Goal: Answer question/provide support

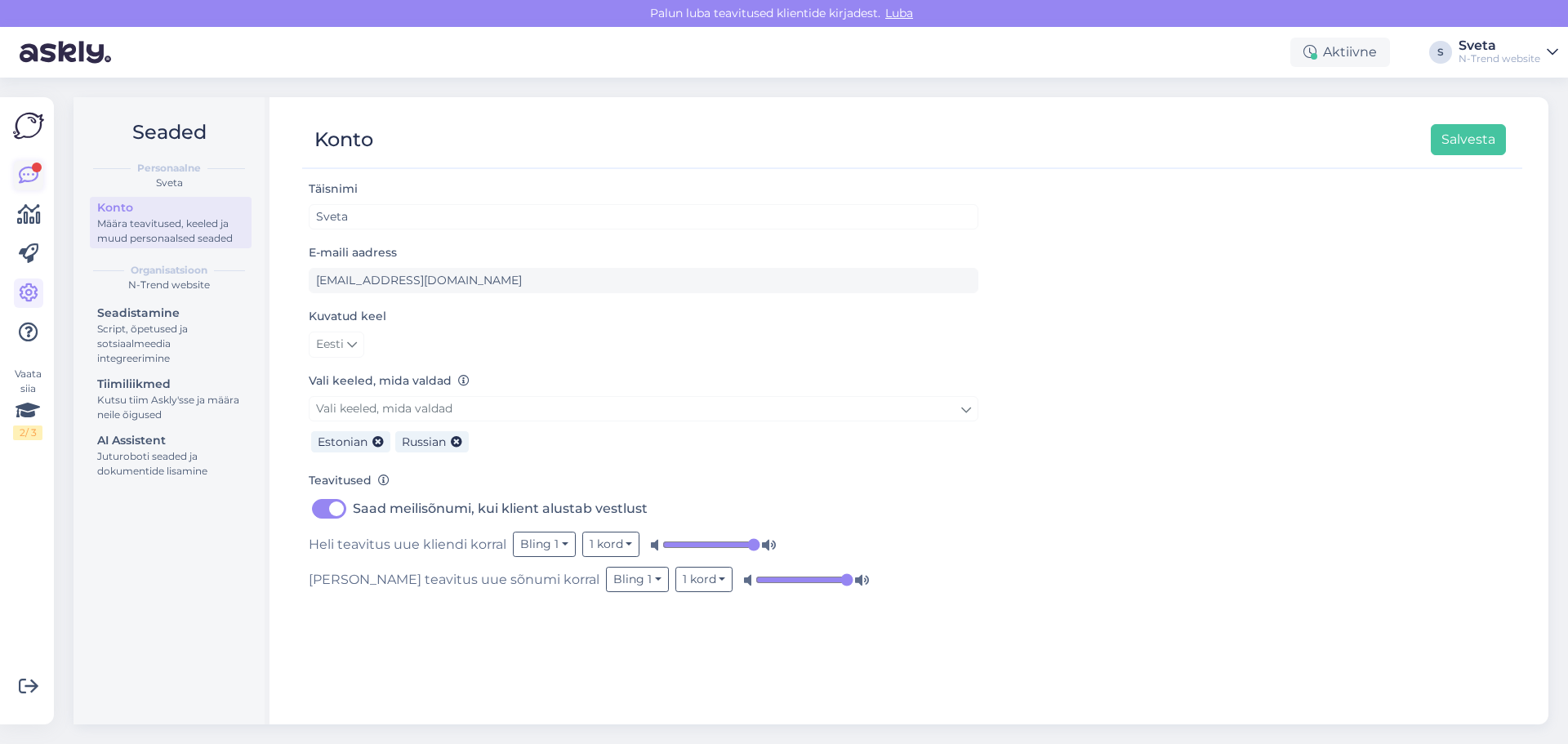
click at [28, 168] on icon at bounding box center [28, 176] width 20 height 20
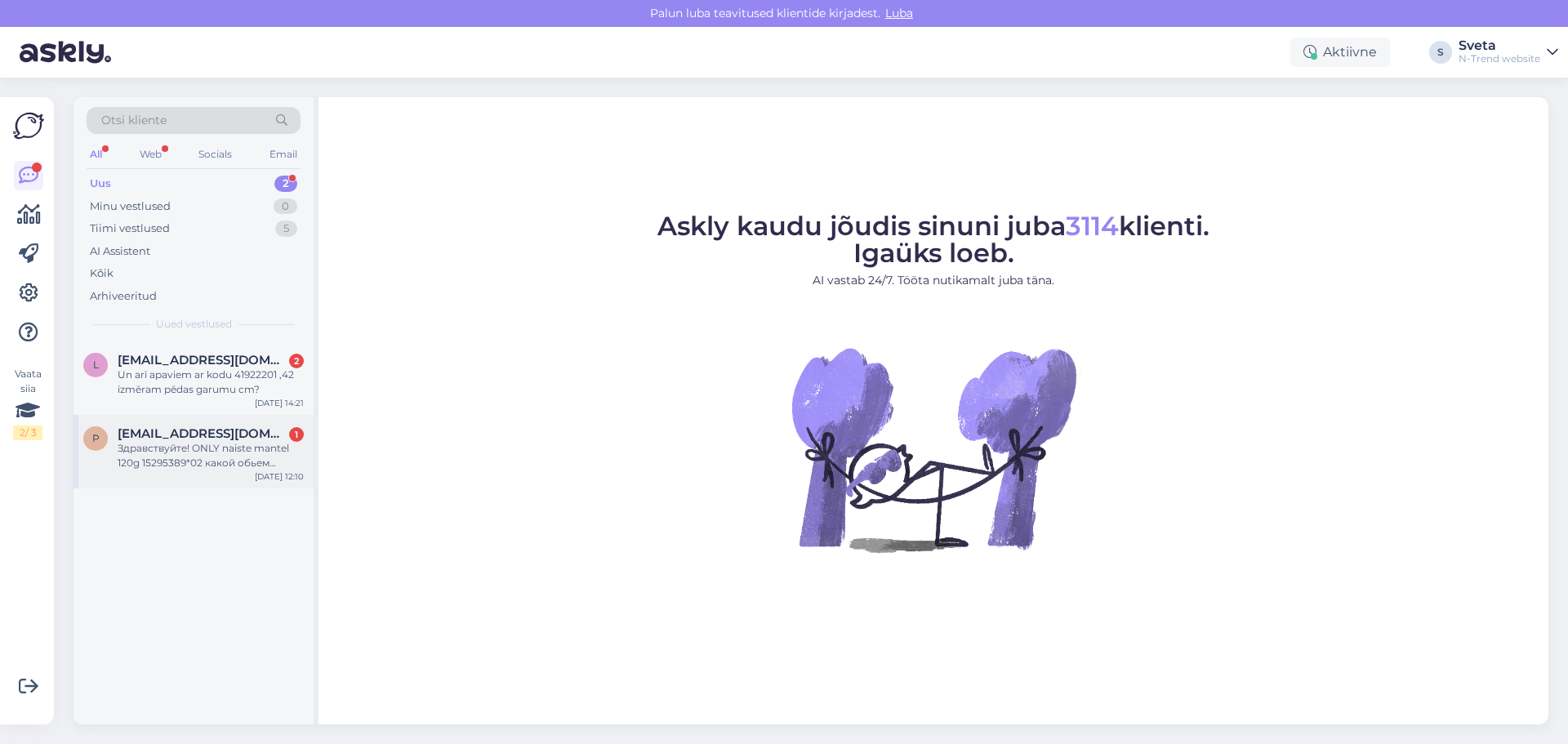
click at [168, 432] on span "[EMAIL_ADDRESS][DOMAIN_NAME]" at bounding box center [203, 434] width 170 height 15
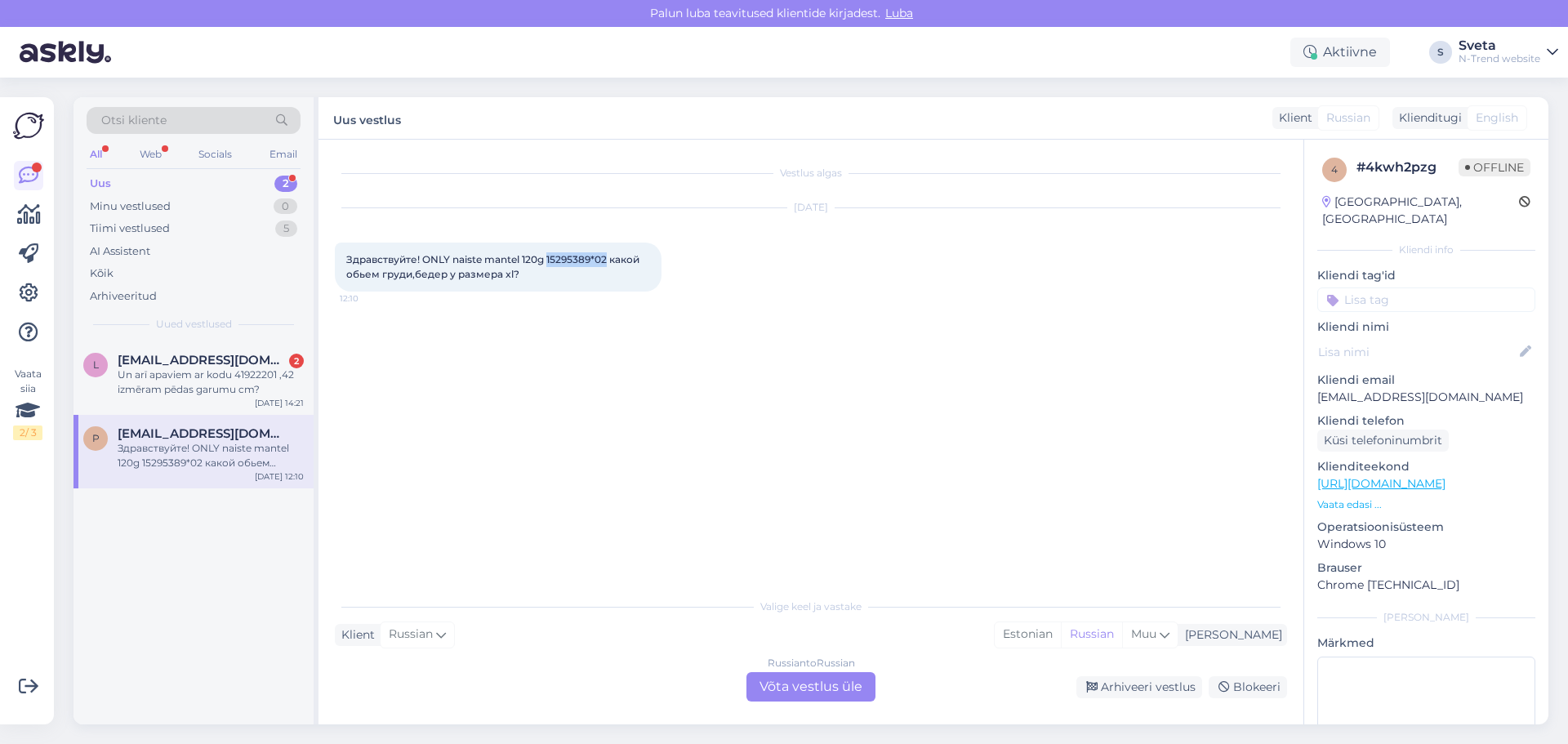
drag, startPoint x: 610, startPoint y: 258, endPoint x: 548, endPoint y: 254, distance: 62.1
click at [548, 254] on span "Здравствуйте! ONLY naiste mantel 120g 15295389*02 какой обьем груди,бедер у раз…" at bounding box center [494, 267] width 295 height 27
copy span "15295389*02"
drag, startPoint x: 519, startPoint y: 275, endPoint x: 347, endPoint y: 260, distance: 172.7
click at [347, 260] on div "Здравствуйте! ONLY naiste mantel 120g 15295389*02 какой обьем груди,бедер у раз…" at bounding box center [498, 267] width 326 height 49
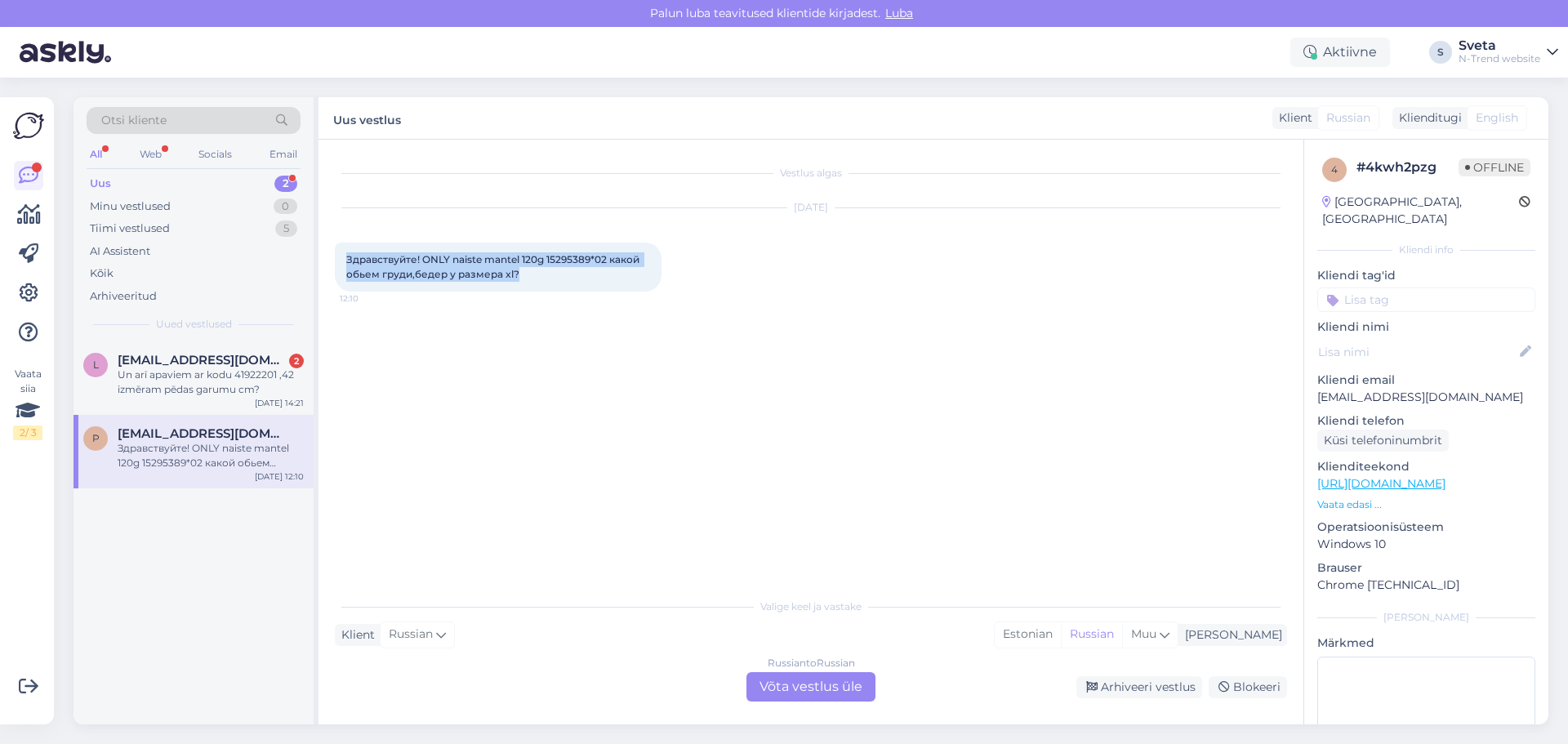
copy span "Здравствуйте! ONLY naiste mantel 120g 15295389*02 какой обьем груди,бедер у раз…"
click at [173, 371] on div "Un arī apaviem ar kodu 41922201 ,42 izmēram pēdas garumu cm?" at bounding box center [211, 382] width 186 height 29
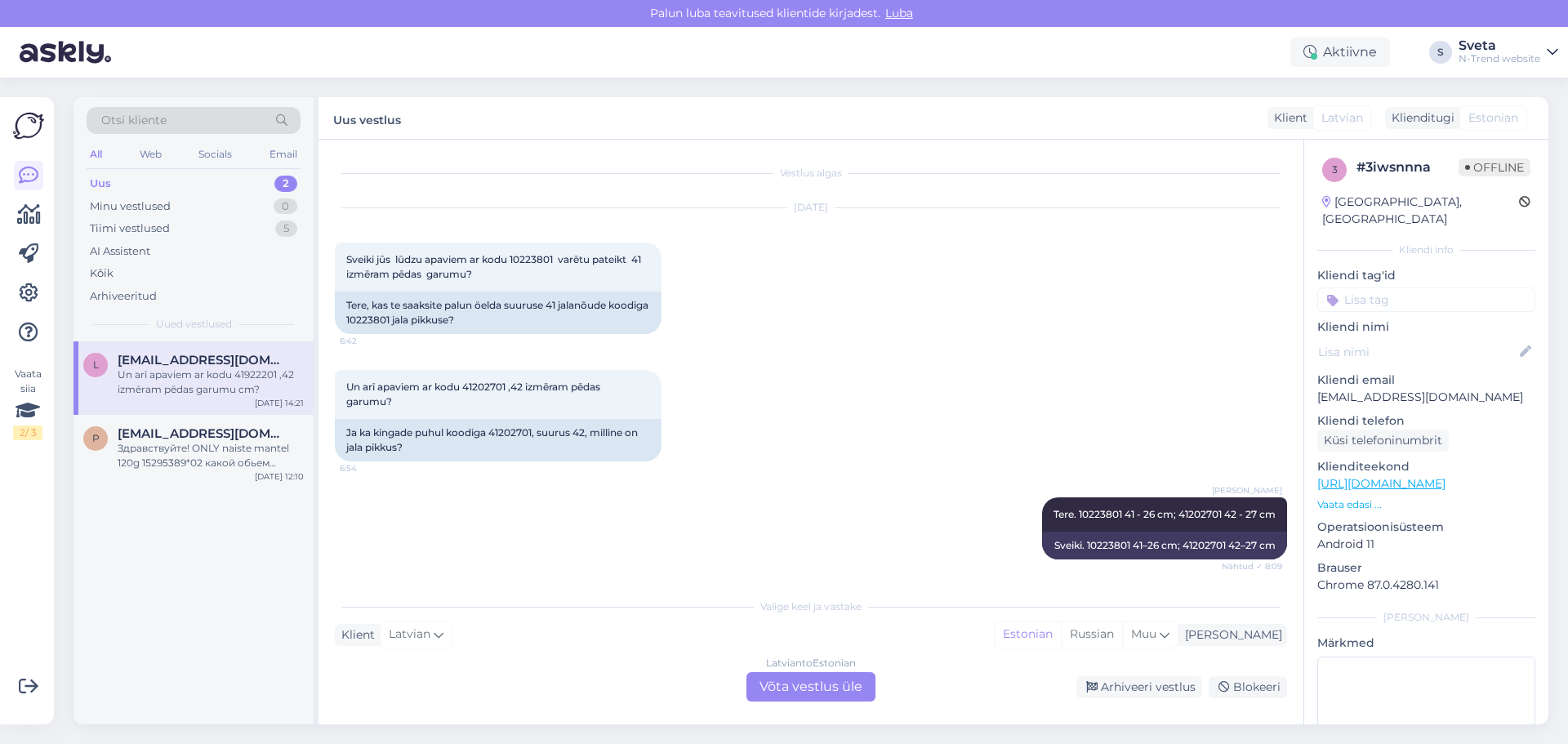
scroll to position [292, 0]
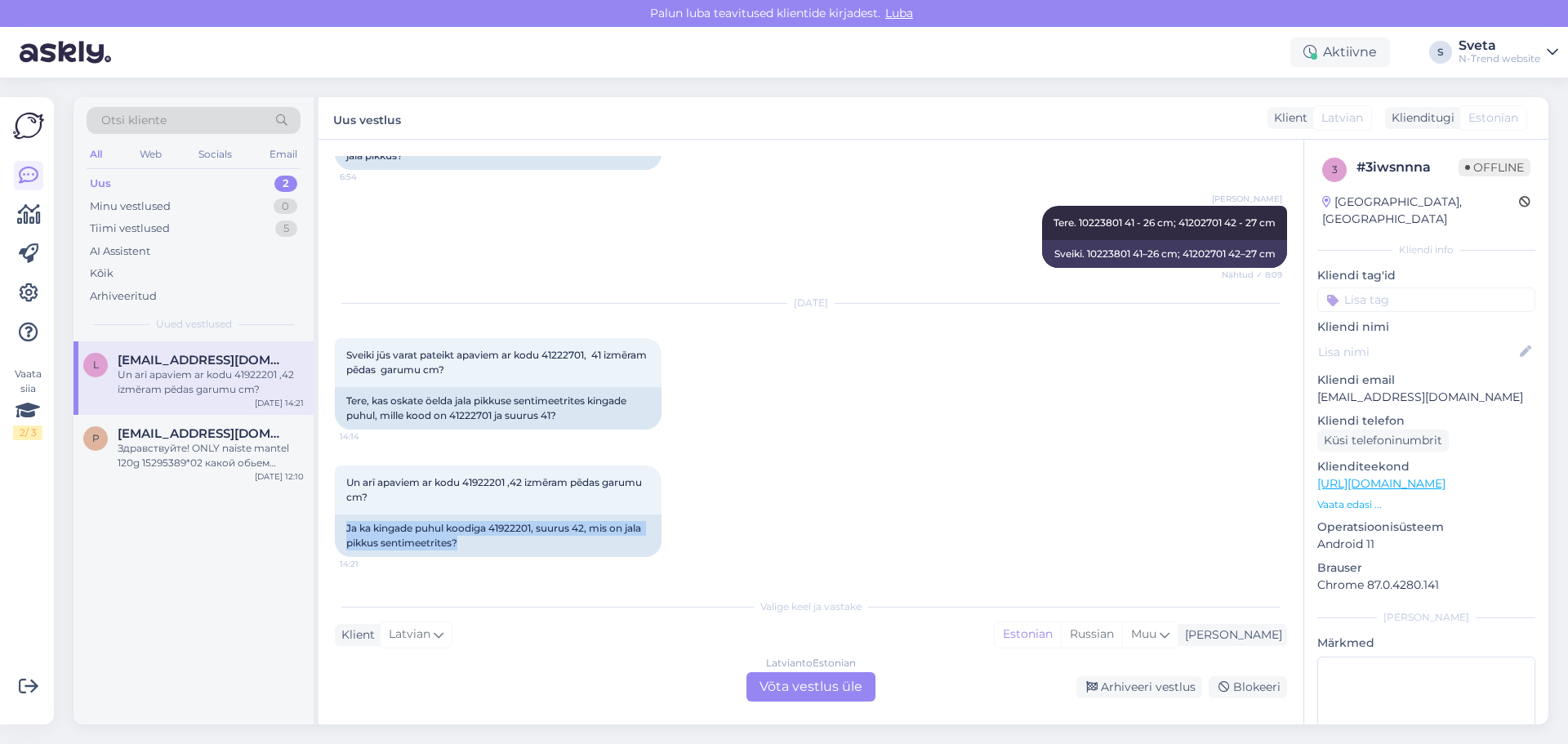
drag, startPoint x: 476, startPoint y: 544, endPoint x: 331, endPoint y: 525, distance: 146.2
click at [331, 525] on div "Vestlus algas [DATE] Sveiki jūs lūdzu apaviem ar kodu 10223801 varētu pateikt 4…" at bounding box center [810, 433] width 985 height 585
copy div "Ja ka kingade puhul koodiga 41922201, suurus 42, mis on jala pikkus sentimeetri…"
drag, startPoint x: 567, startPoint y: 412, endPoint x: 330, endPoint y: 401, distance: 237.3
click at [330, 401] on div "Vestlus algas [DATE] Sveiki jūs lūdzu apaviem ar kodu 10223801 varētu pateikt 4…" at bounding box center [810, 433] width 985 height 585
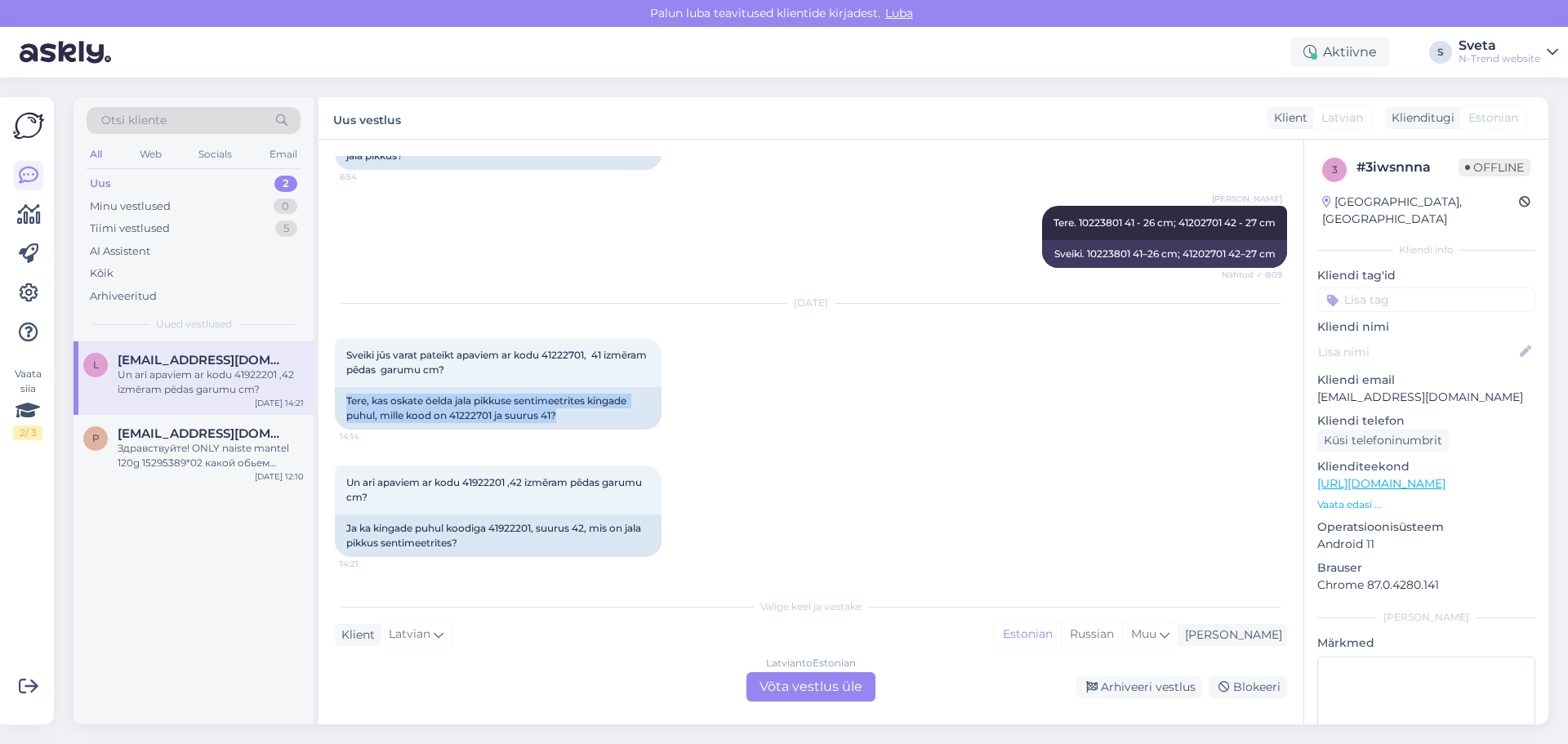
copy div "Tere, kas oskate öelda jala pikkuse sentimeetrites kingade puhul, mille kood on…"
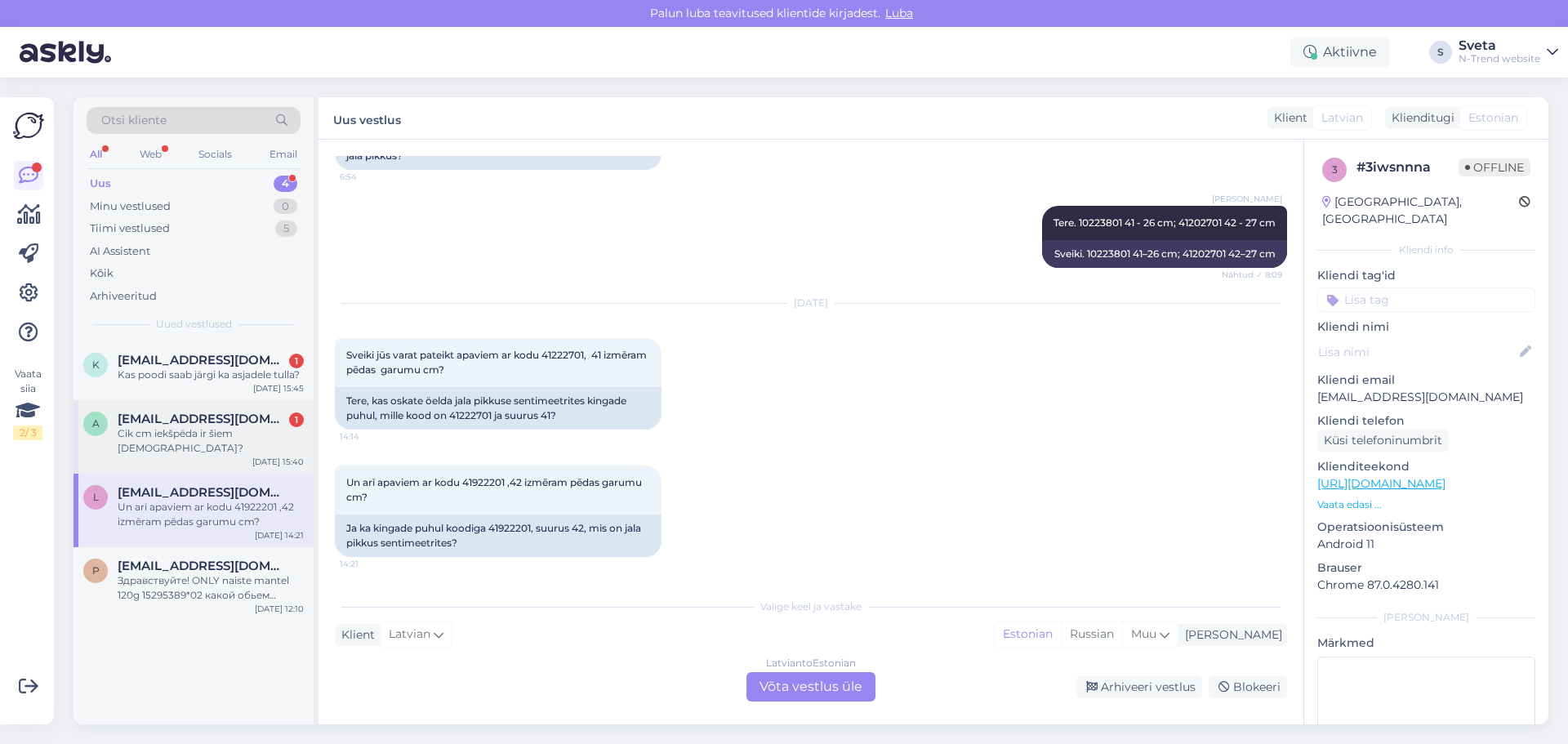
click at [203, 429] on div "Cik cm iekšpēda ir šiem [DEMOGRAPHIC_DATA]?" at bounding box center [211, 441] width 186 height 29
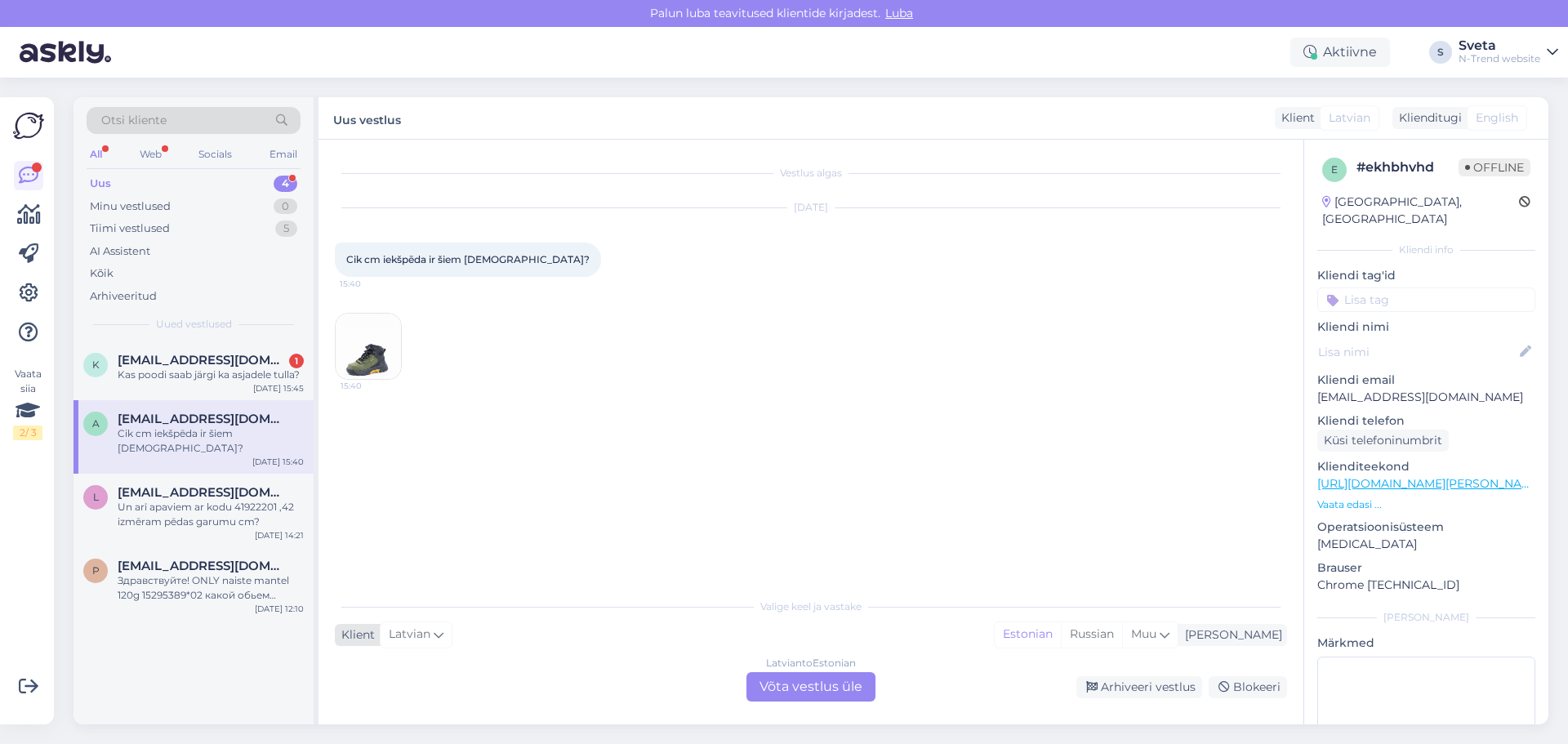
click at [432, 630] on div "Latvian" at bounding box center [416, 634] width 73 height 26
click at [427, 388] on input at bounding box center [424, 391] width 153 height 26
click at [1061, 633] on div "Estonian" at bounding box center [1027, 635] width 66 height 25
click at [702, 627] on div "Klient Latvian Arabic Belarusian Bulgarian Chinese Czech Danish Dutch English E…" at bounding box center [811, 635] width 952 height 22
drag, startPoint x: 503, startPoint y: 259, endPoint x: 329, endPoint y: 260, distance: 174.0
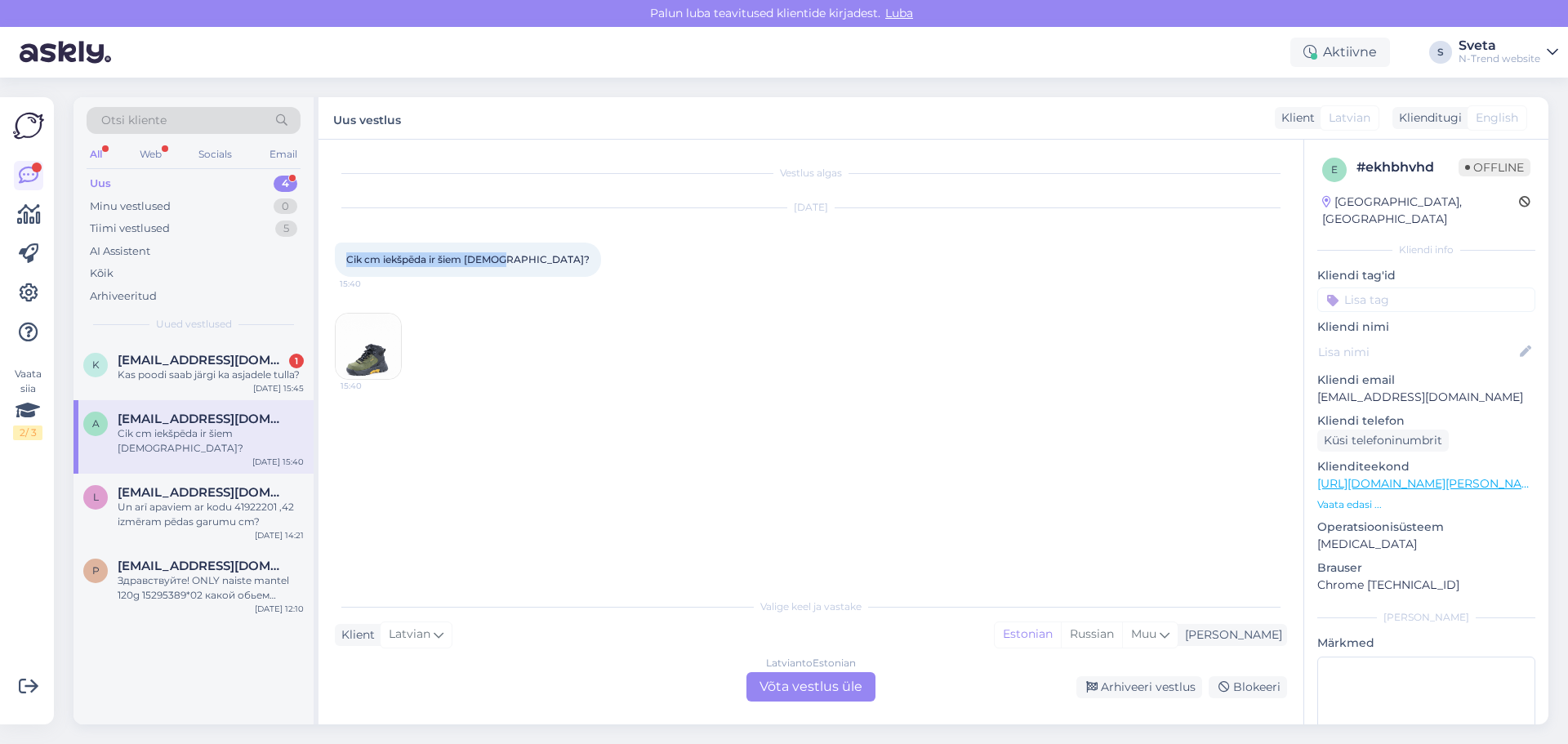
click at [329, 260] on div "Vestlus algas [DATE] Cik cm iekšpēda ir šiem [DEMOGRAPHIC_DATA]? 15:40 15:40 Va…" at bounding box center [810, 433] width 985 height 585
copy span "Cik cm iekšpēda ir šiem [DEMOGRAPHIC_DATA]?"
click at [371, 346] on img at bounding box center [369, 347] width 66 height 66
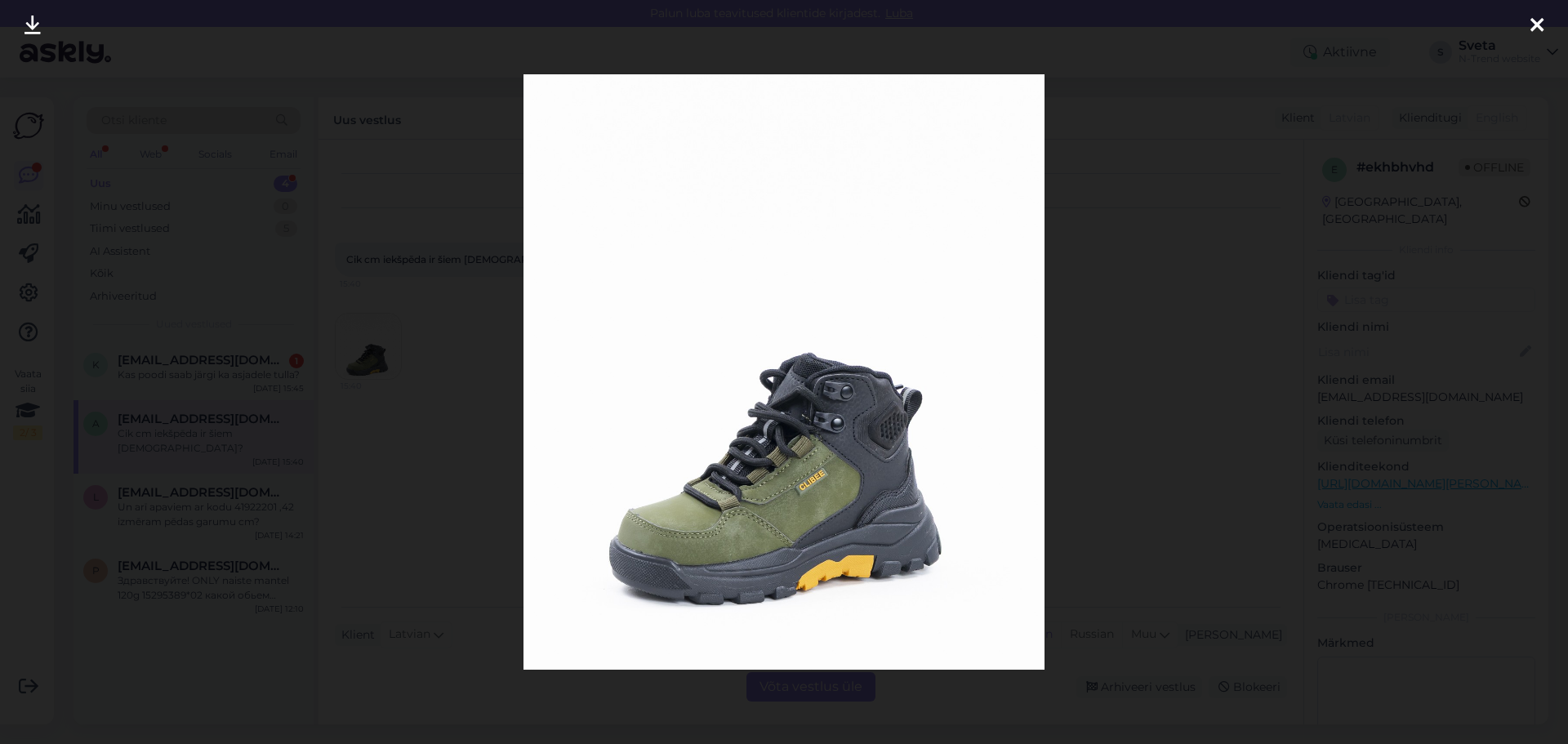
click at [1537, 22] on icon at bounding box center [1536, 27] width 13 height 21
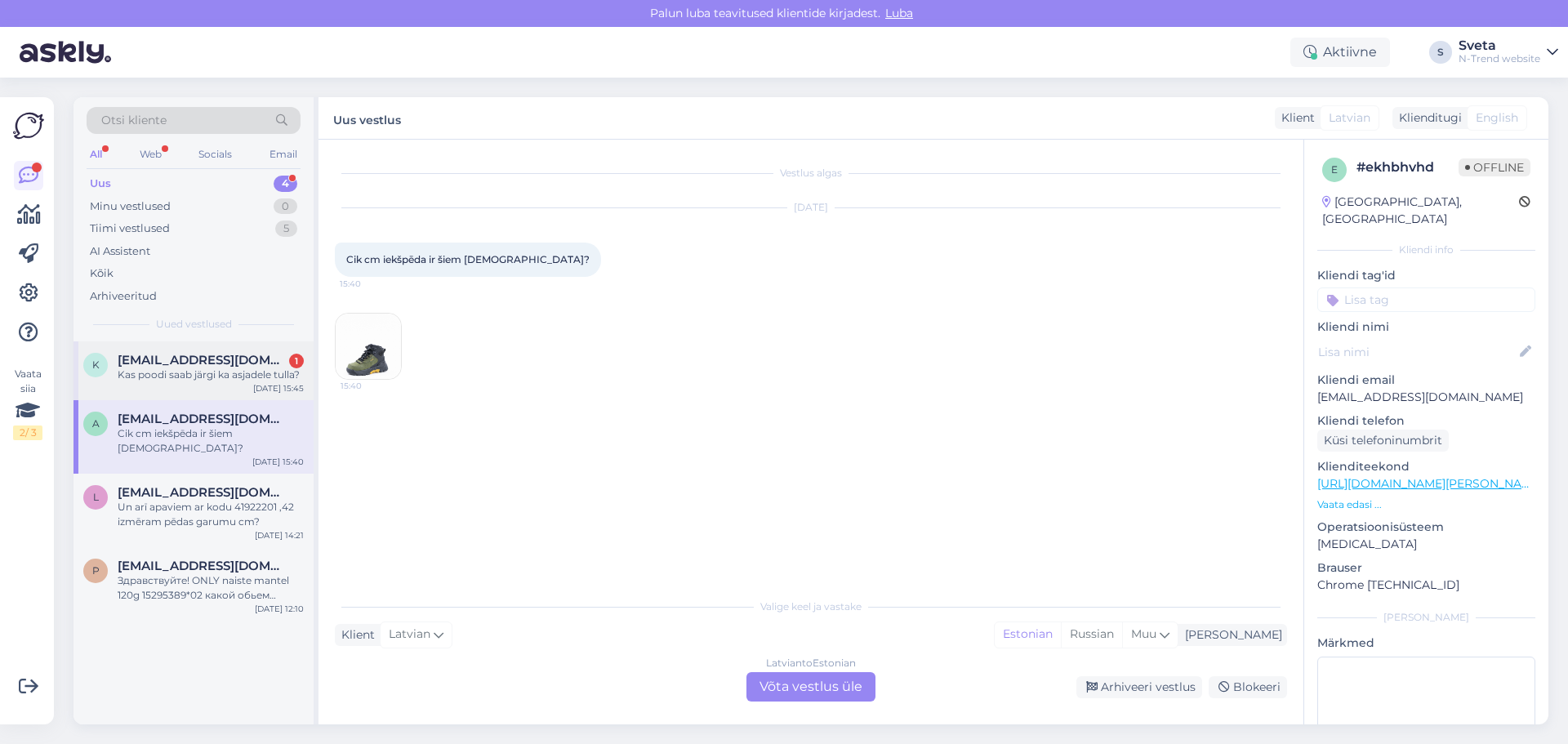
click at [218, 368] on div "Kas poodi saab järgi ka asjadele tulla?" at bounding box center [211, 375] width 186 height 15
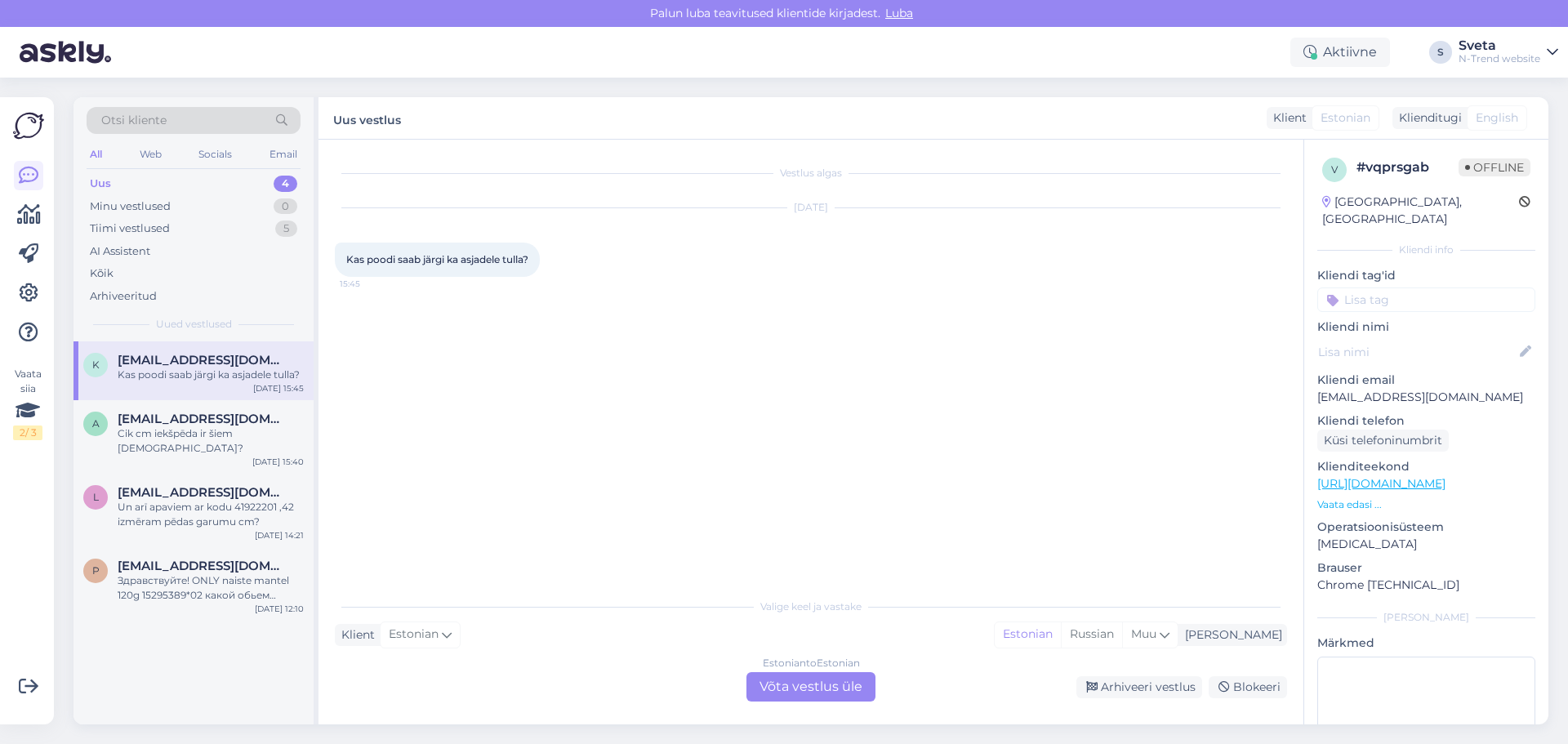
click at [823, 693] on div "Estonian to Estonian Võta vestlus üle" at bounding box center [811, 686] width 129 height 29
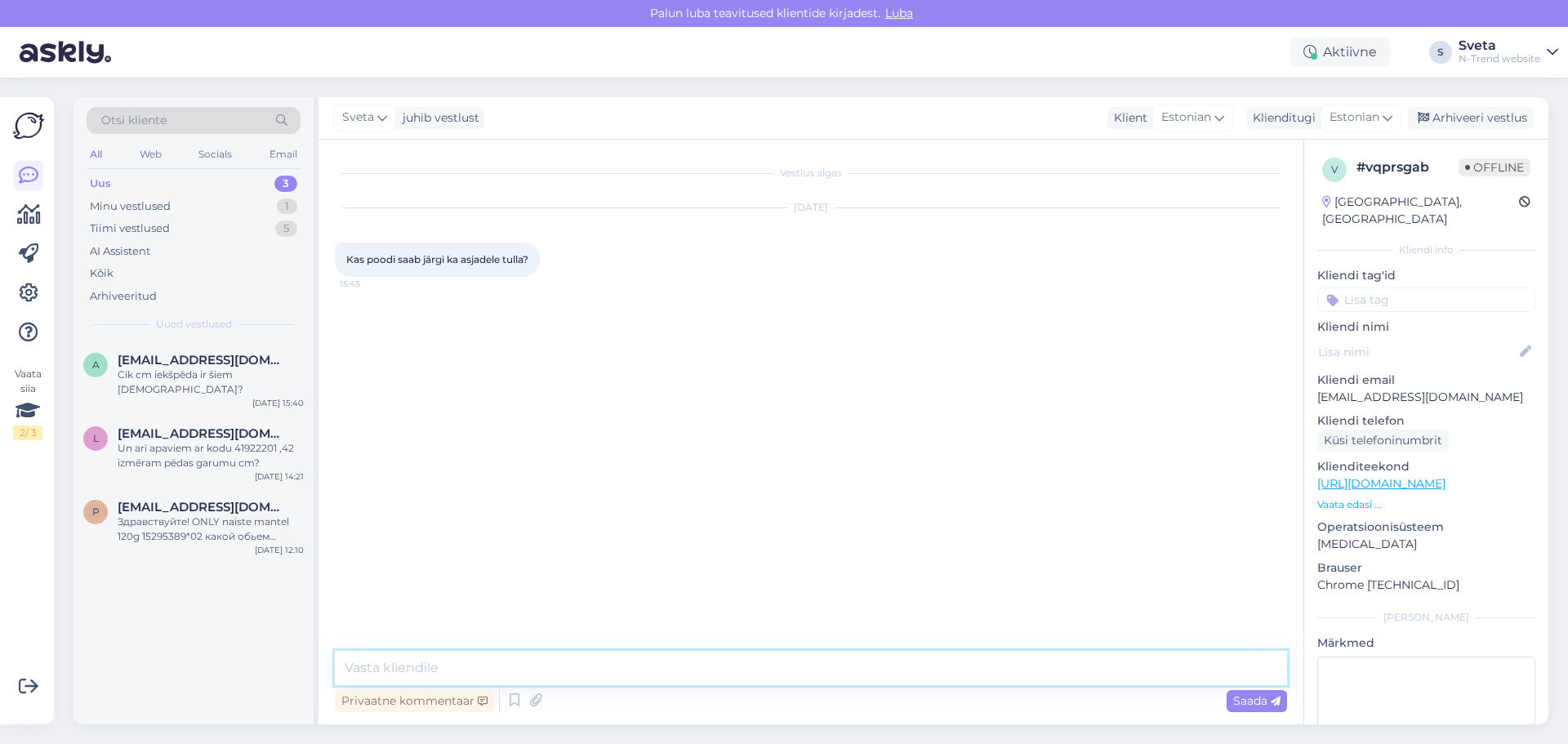
click at [465, 659] on textarea at bounding box center [811, 668] width 952 height 35
type textarea "Tere! Muidugi saab."
click at [637, 670] on textarea "Kui tellimus on tehtud ja te olete saanud sõmuni või telefonikõne" at bounding box center [811, 668] width 952 height 35
click at [785, 668] on textarea "Kui tellimus on tehtud ja te olete saanud sõnumi või telefonikõne" at bounding box center [811, 668] width 952 height 35
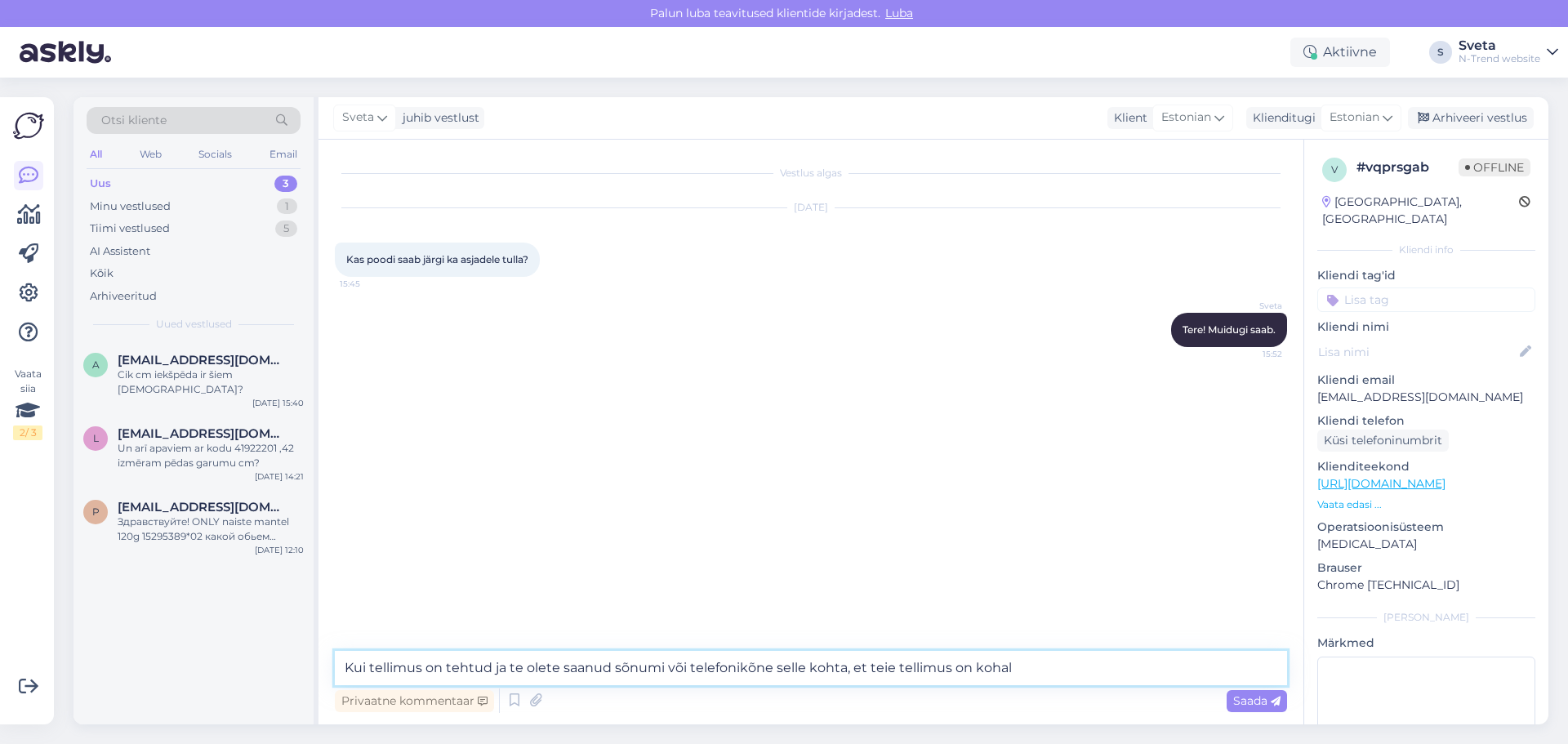
type textarea "Kui tellimus on tehtud ja te olete saanud sõnumi või telefonikõne selle kohta, …"
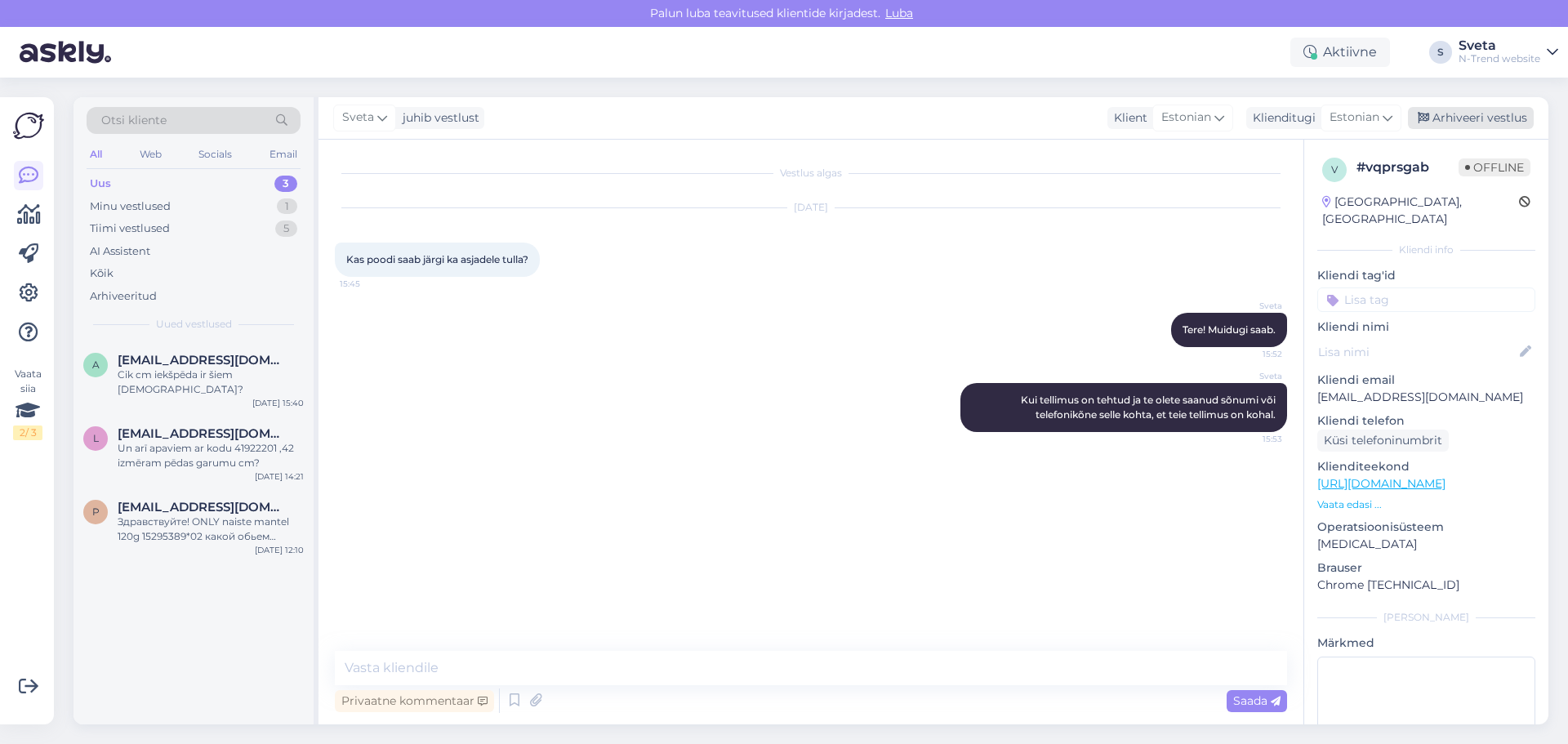
click at [1486, 116] on div "Arhiveeri vestlus" at bounding box center [1470, 118] width 126 height 22
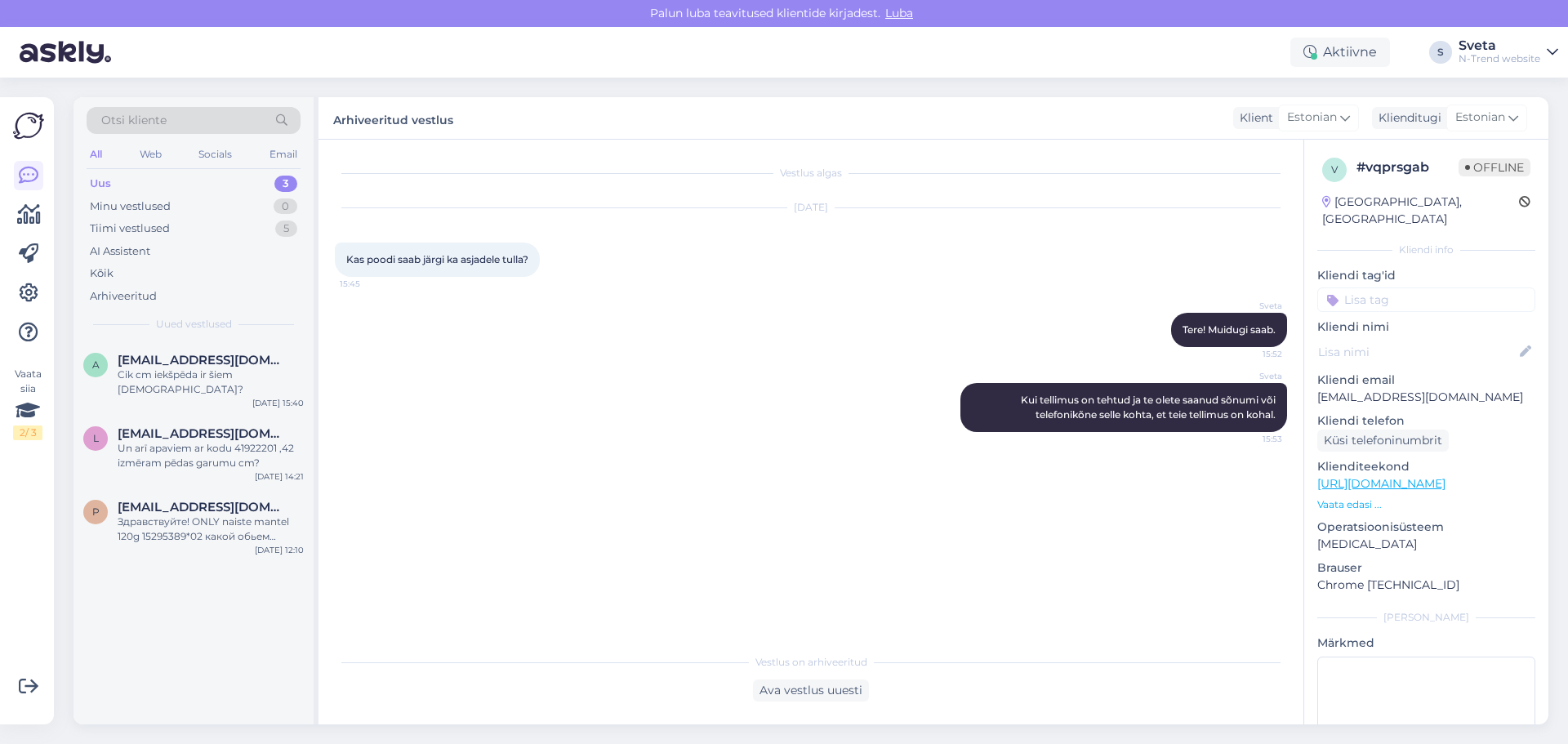
click at [114, 180] on div "Uus 3" at bounding box center [193, 184] width 214 height 23
click at [202, 515] on div "Здравствуйте! ONLY naiste mantel 120g 15295389*02 какой обьем груди,бедер у раз…" at bounding box center [211, 529] width 186 height 29
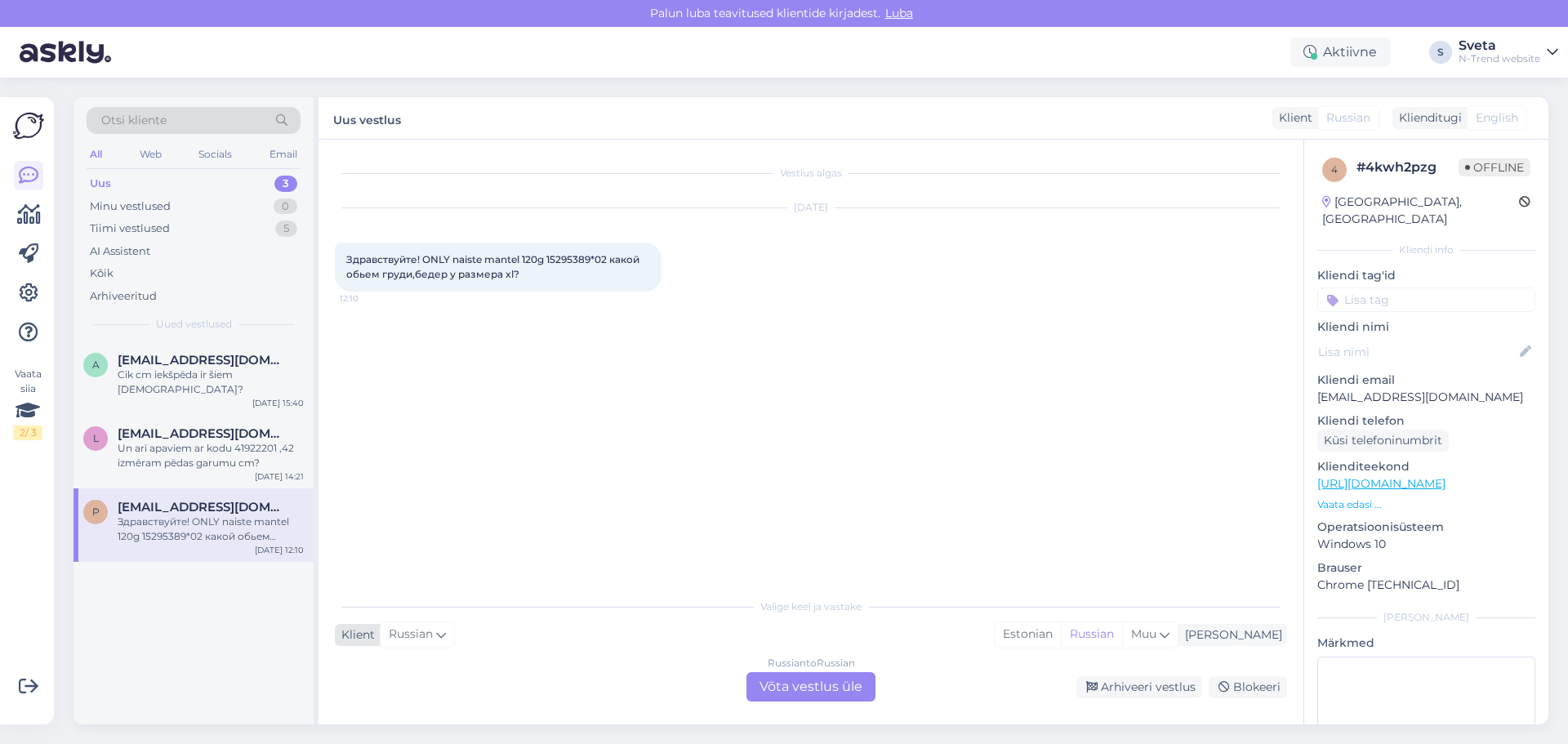
click at [414, 637] on span "Russian" at bounding box center [411, 635] width 44 height 18
click at [1061, 633] on div "Estonian" at bounding box center [1027, 635] width 66 height 25
click at [820, 682] on div "Russian to Estonian Võta vestlus üle" at bounding box center [811, 686] width 129 height 29
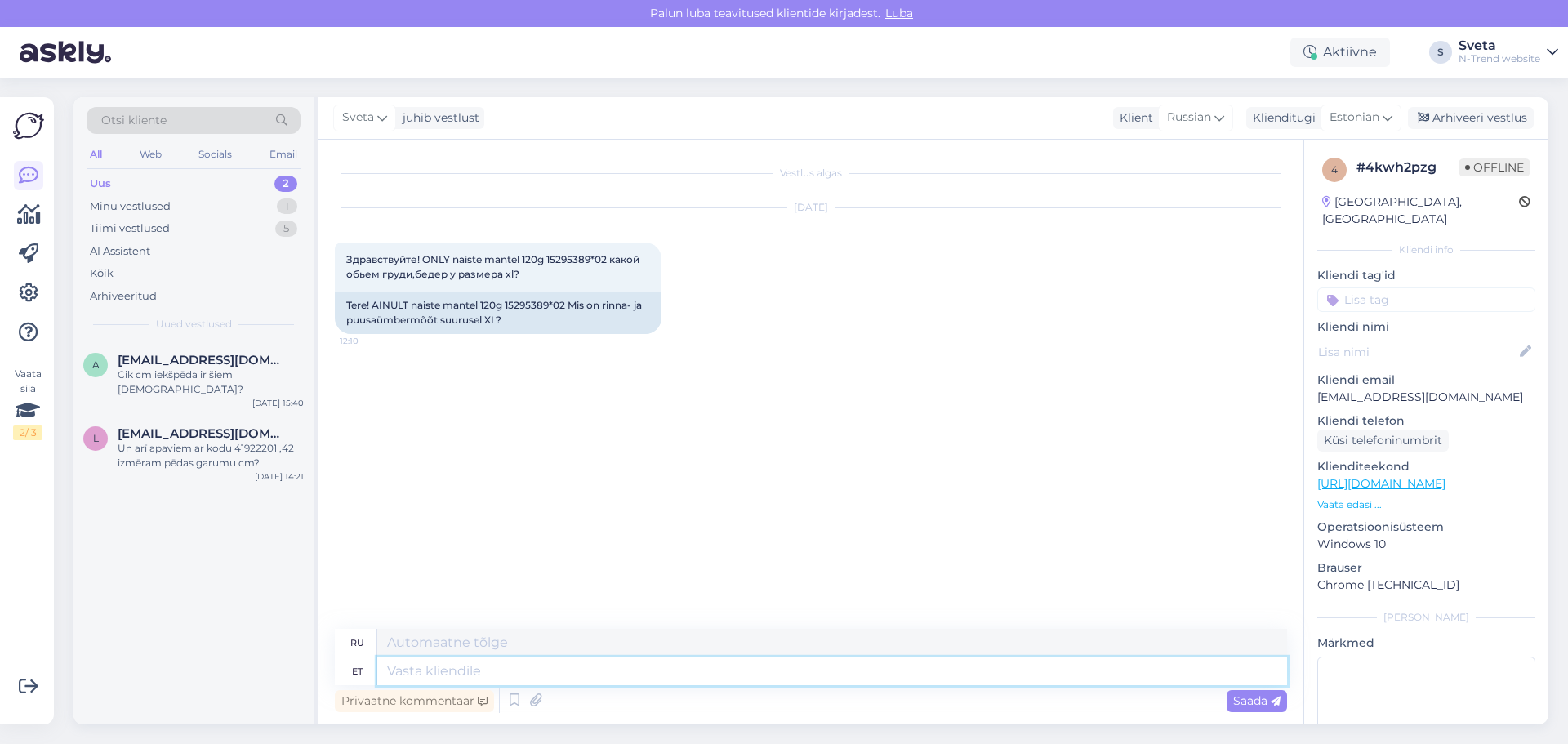
click at [427, 670] on textarea at bounding box center [832, 671] width 909 height 27
paste textarea "Tere Rind 132cm Puus 138cm"
type textarea "Tere Rind 132cm Puus 138cm"
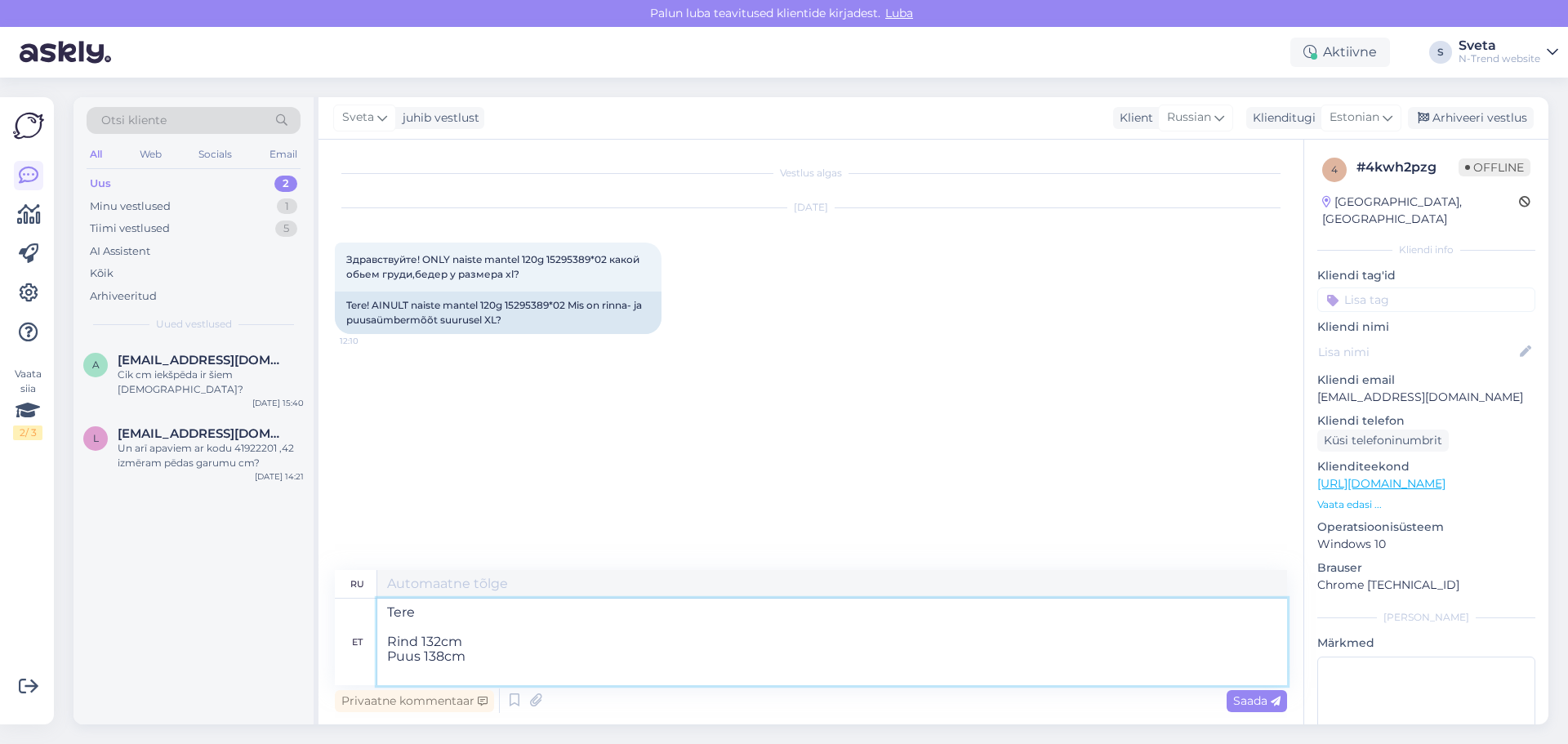
type textarea "Здравствуйте Грудь 132см Бедра 138см"
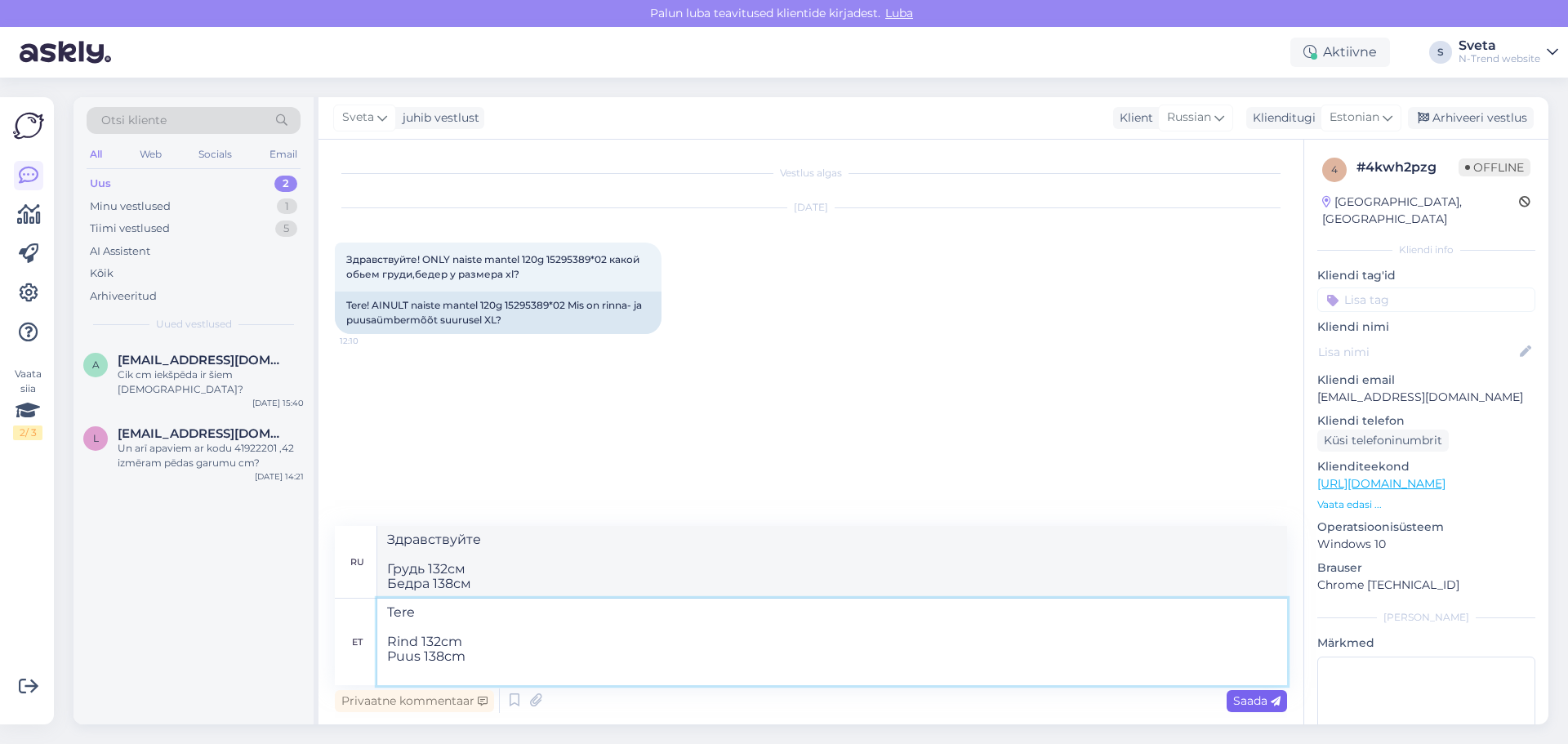
type textarea "Tere Rind 132cm Puus 138cm"
click at [1244, 704] on span "Saada" at bounding box center [1256, 701] width 47 height 15
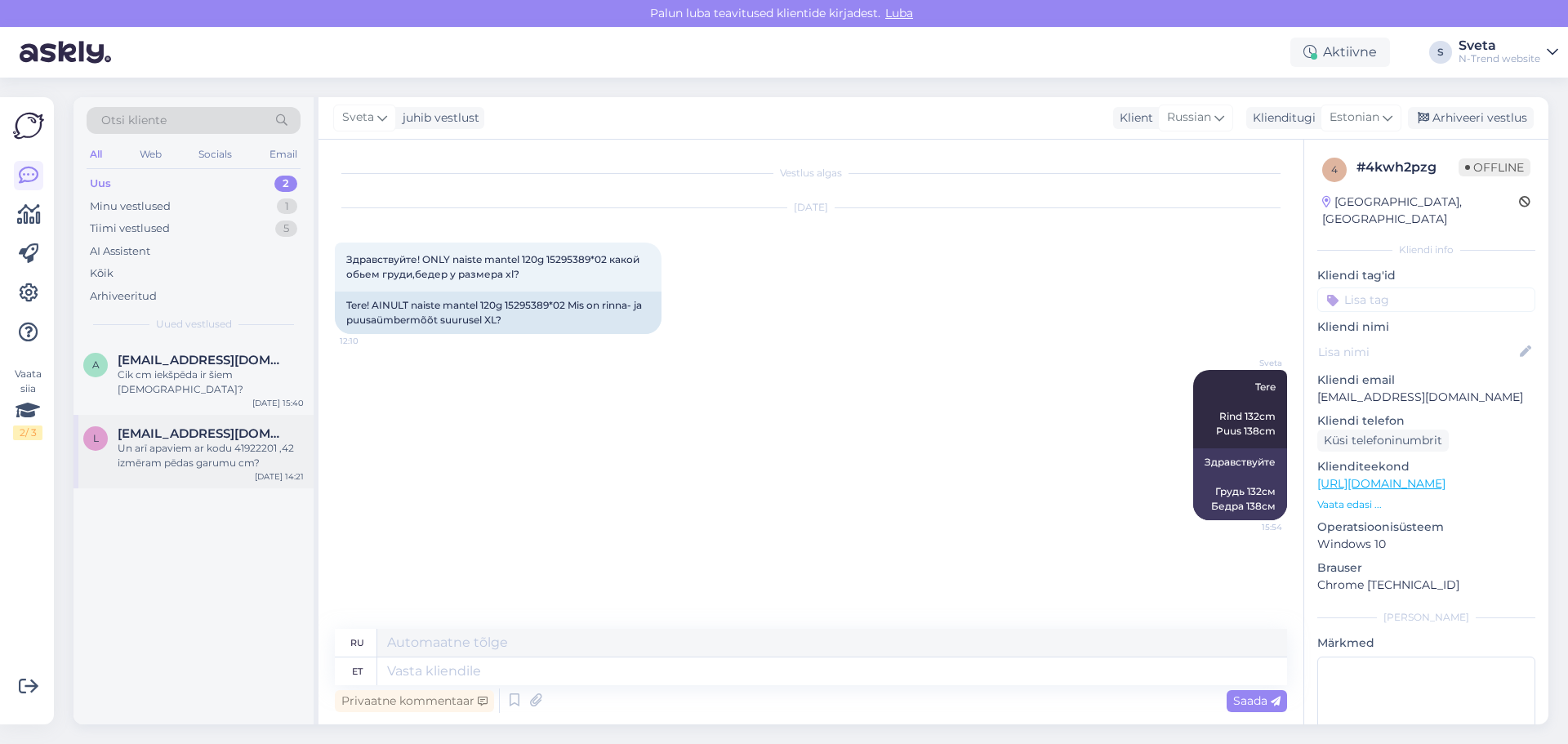
click at [192, 441] on div "Un arī apaviem ar kodu 41922201 ,42 izmēram pēdas garumu cm?" at bounding box center [211, 455] width 186 height 29
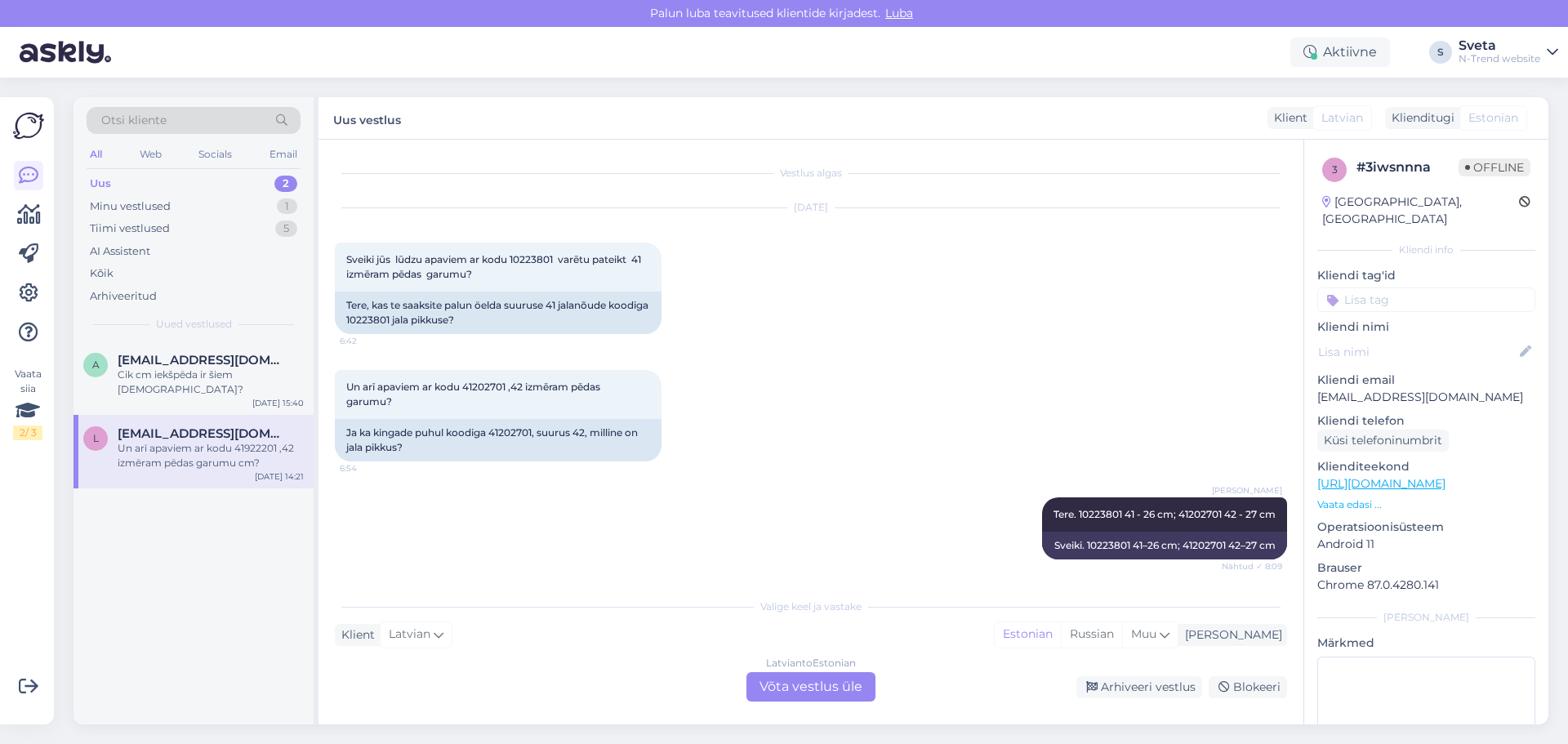
scroll to position [292, 0]
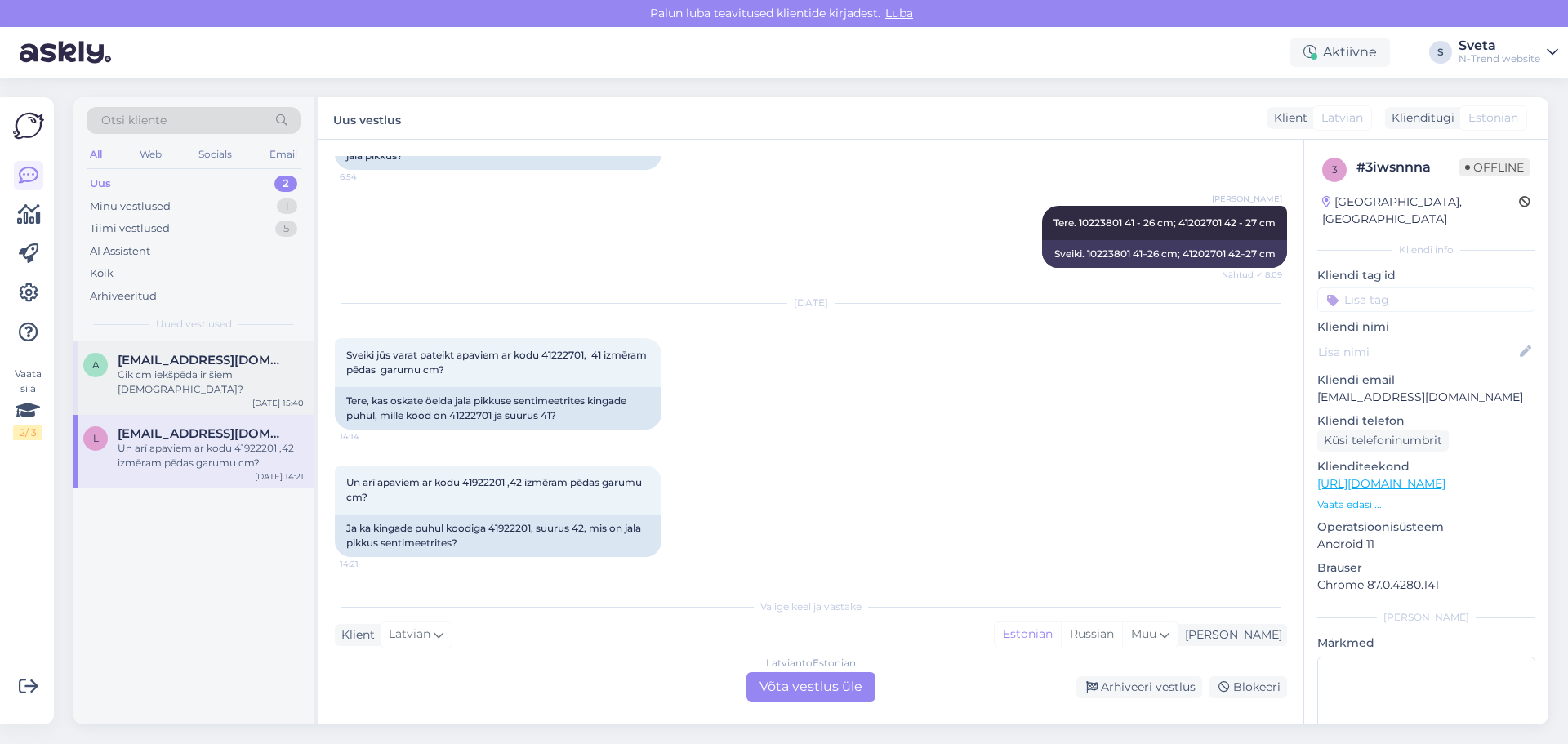
click at [161, 356] on span "[EMAIL_ADDRESS][DOMAIN_NAME]" at bounding box center [203, 360] width 170 height 15
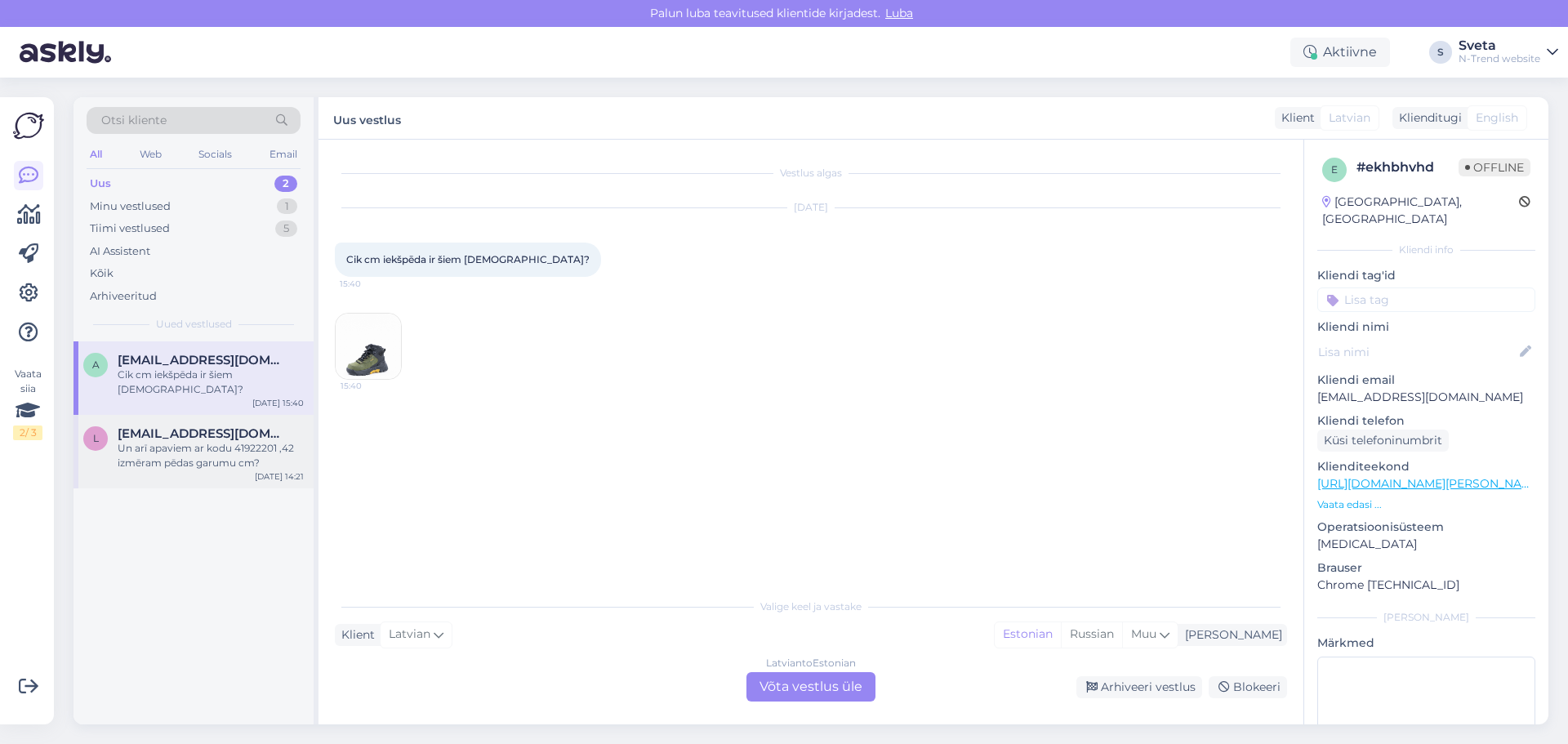
click at [161, 441] on div "Un arī apaviem ar kodu 41922201 ,42 izmēram pēdas garumu cm?" at bounding box center [211, 455] width 186 height 29
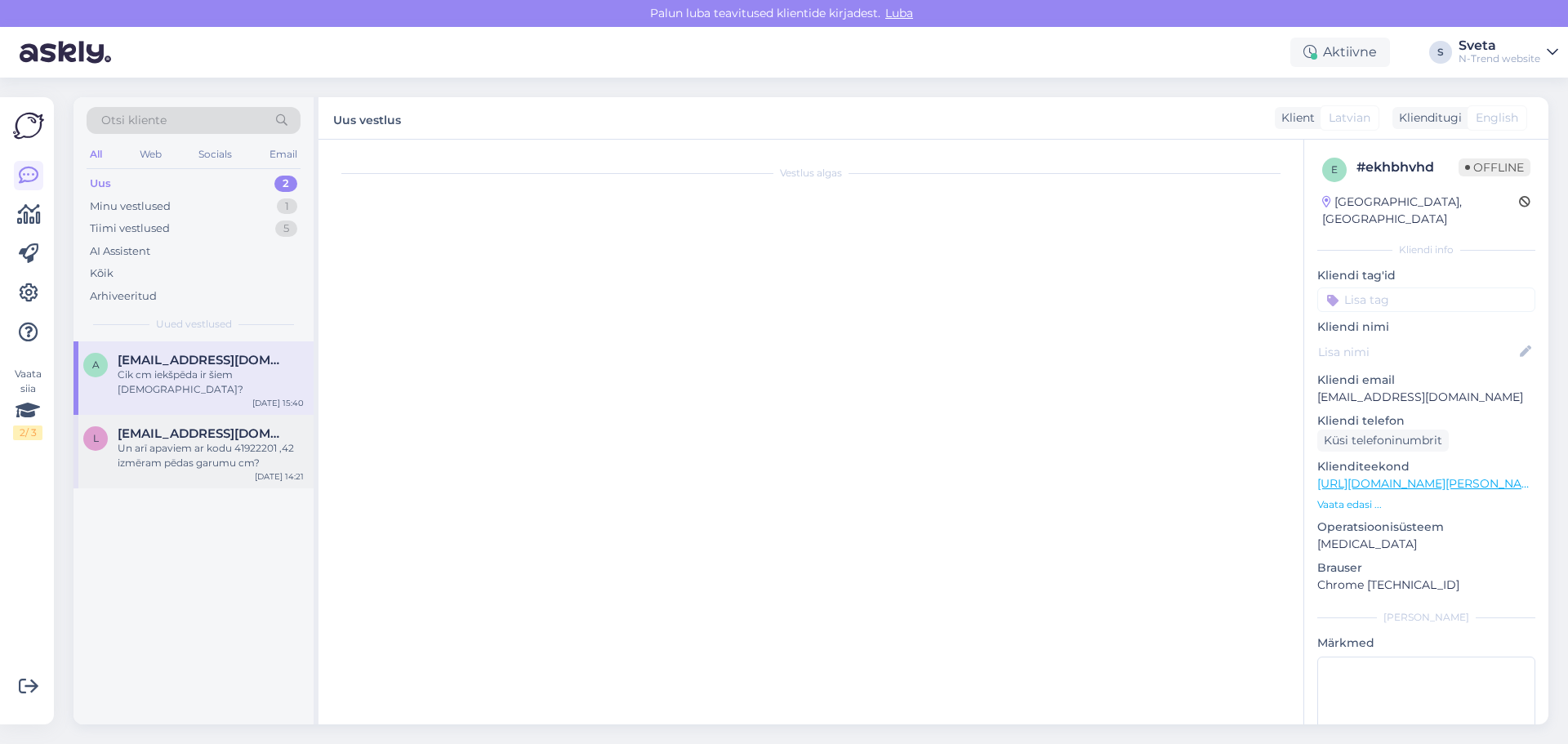
scroll to position [292, 0]
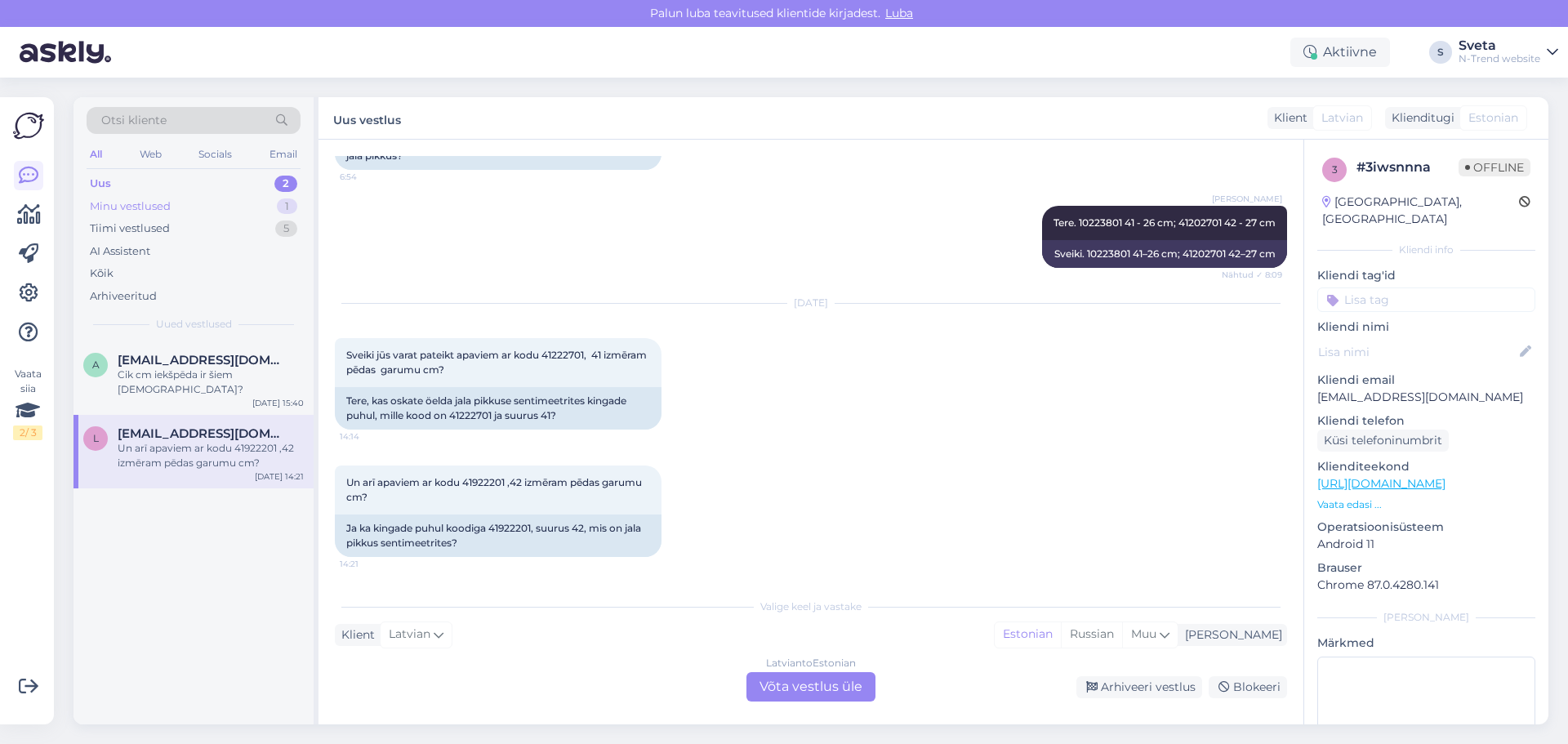
click at [163, 205] on div "Minu vestlused" at bounding box center [129, 207] width 81 height 16
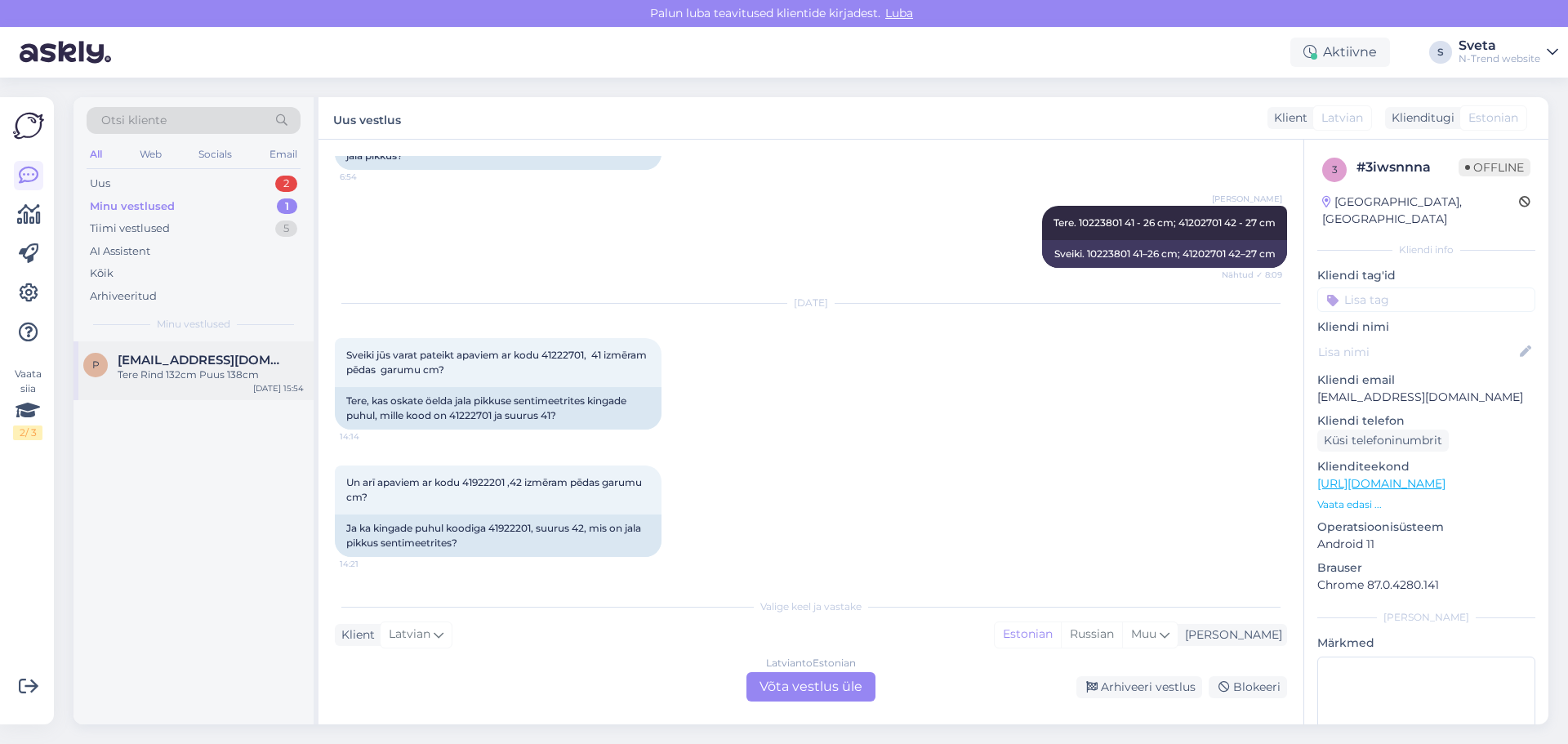
click at [140, 379] on div "Tere Rind 132cm Puus 138cm" at bounding box center [211, 375] width 186 height 15
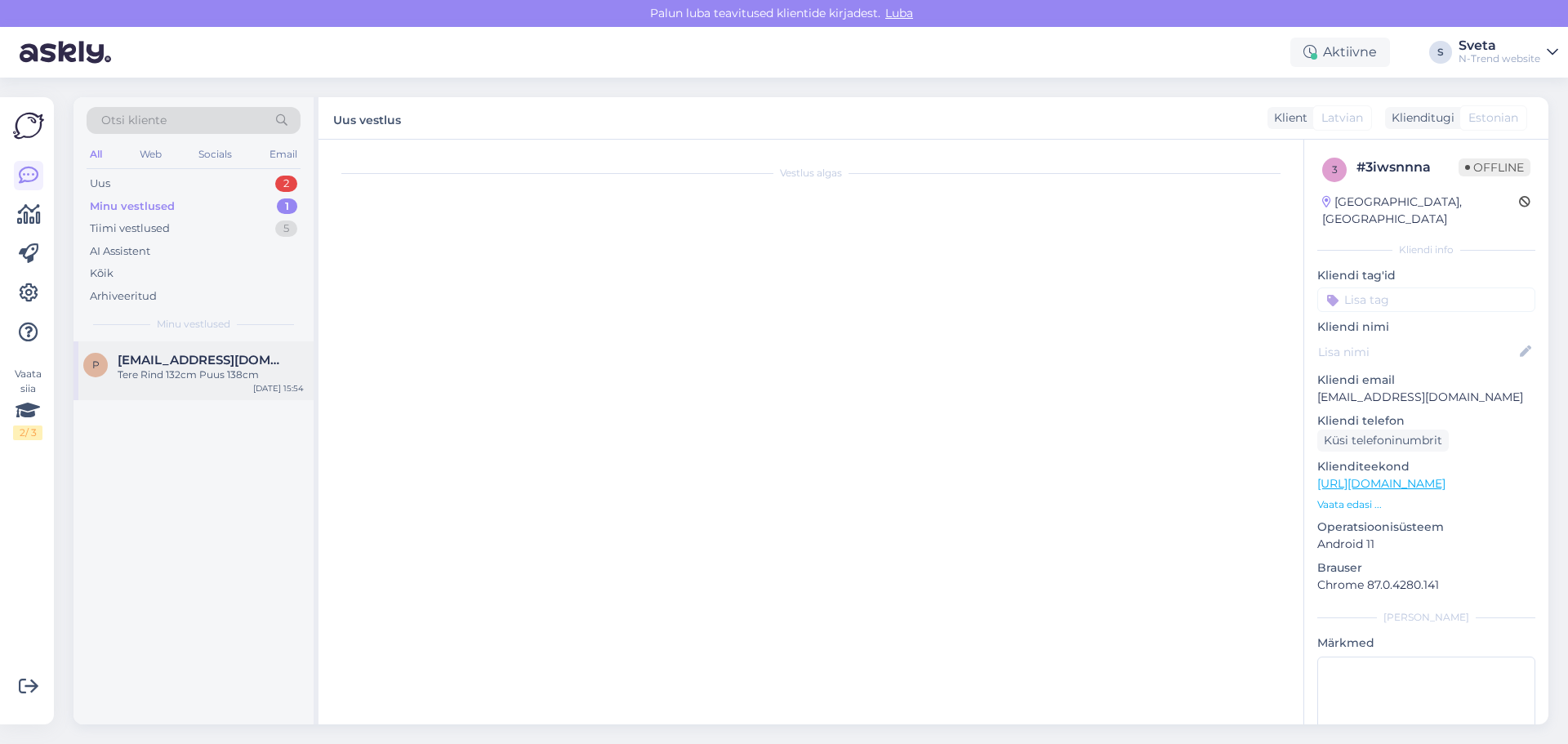
scroll to position [0, 0]
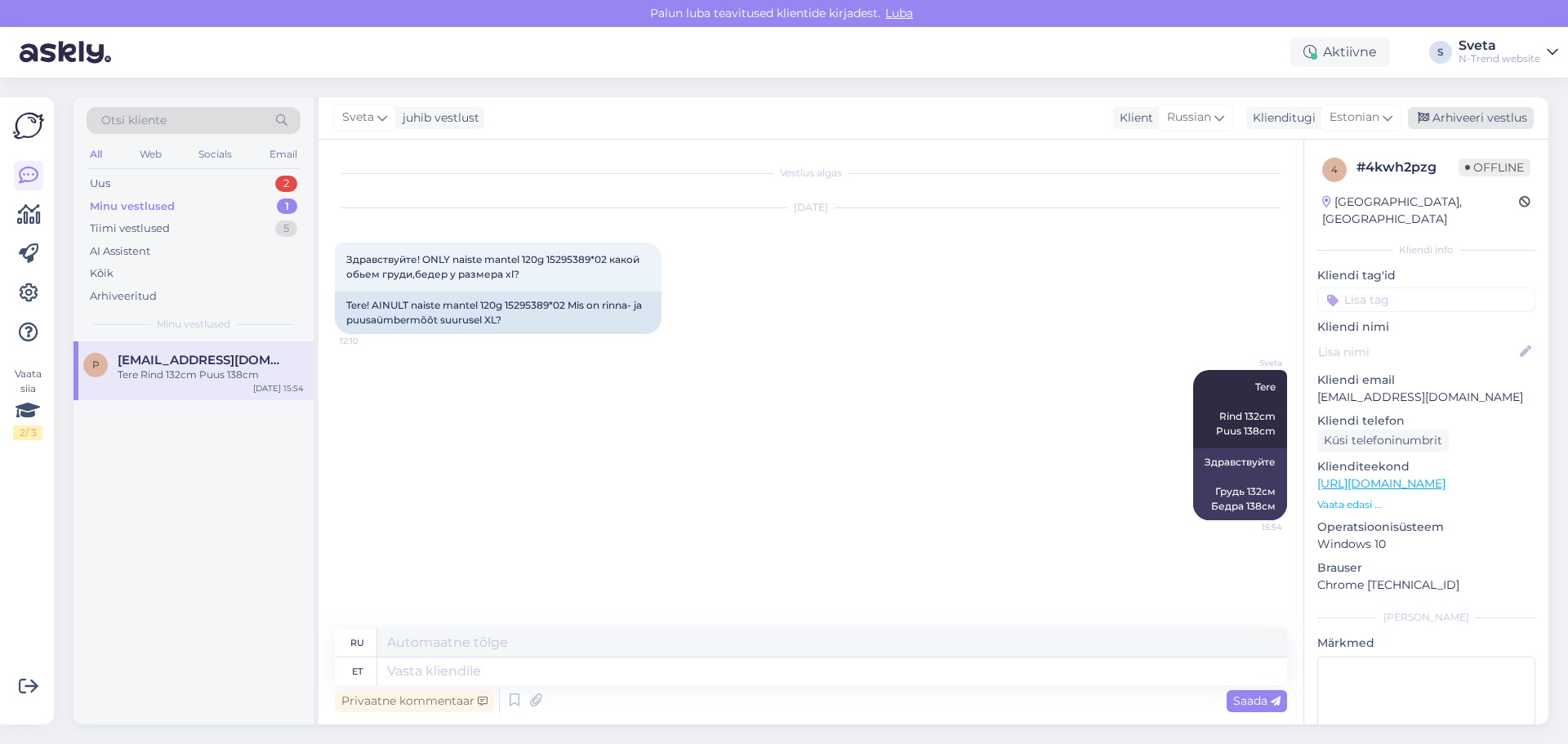
click at [1488, 119] on div "Arhiveeri vestlus" at bounding box center [1470, 118] width 126 height 22
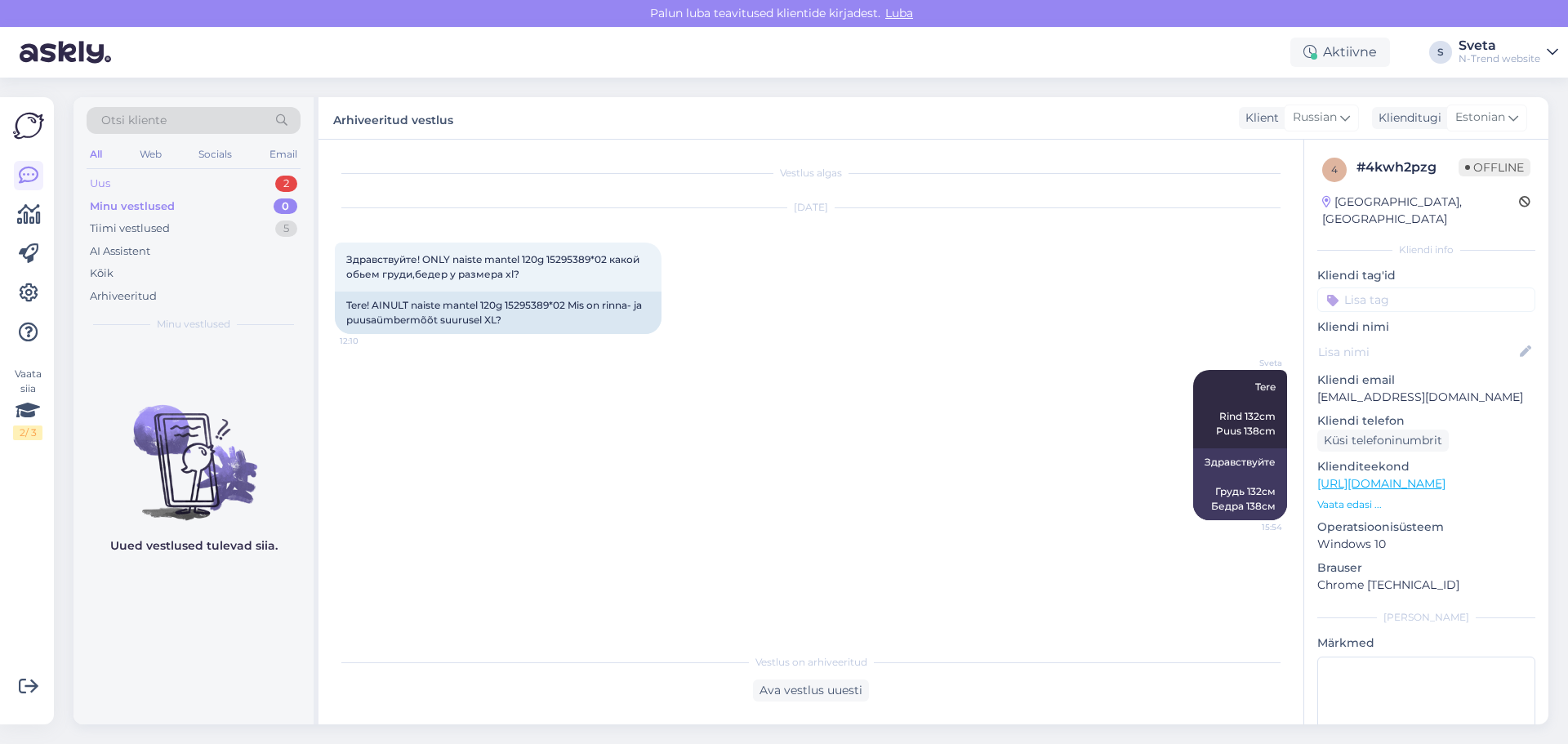
click at [98, 182] on div "Uus" at bounding box center [99, 184] width 20 height 16
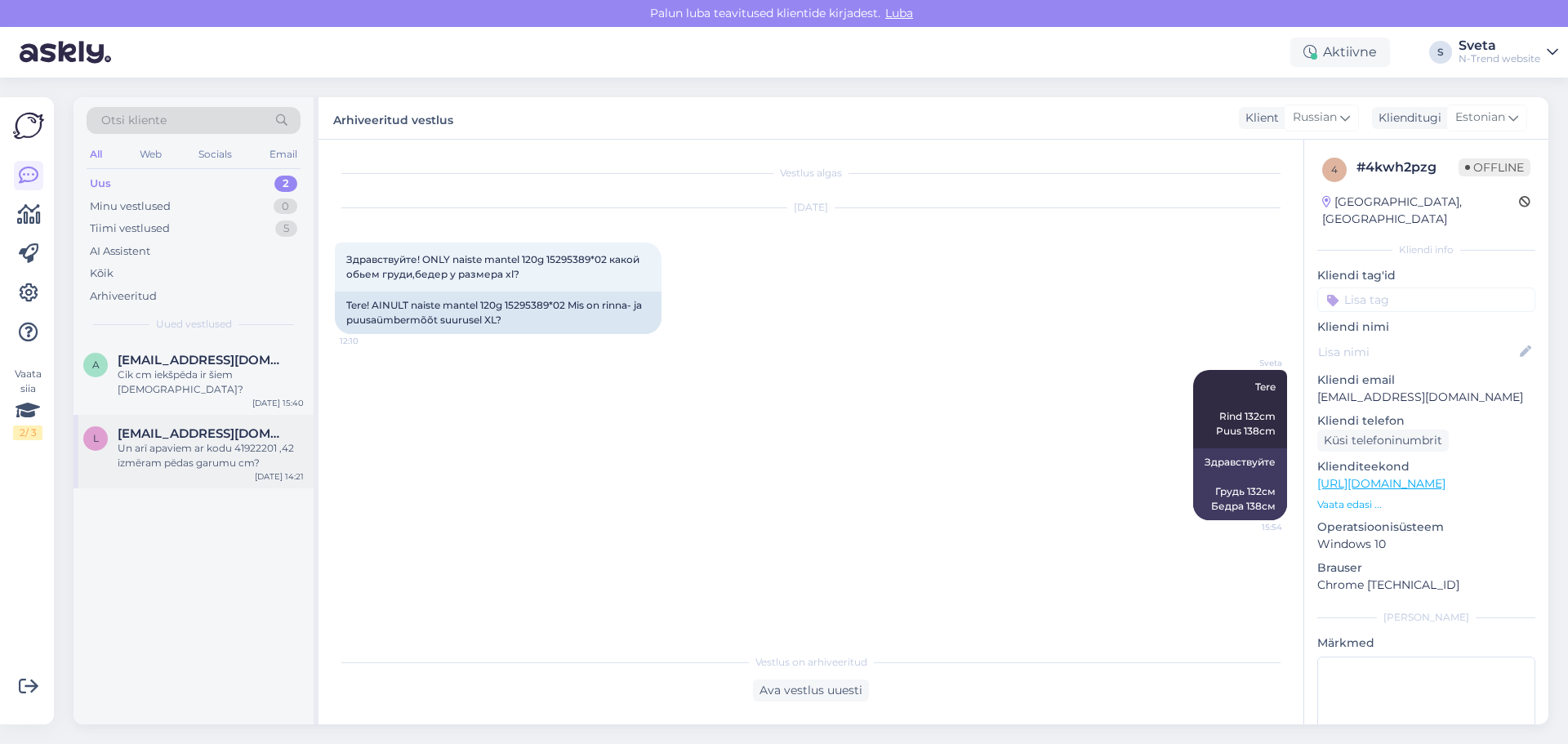
click at [166, 441] on div "Un arī apaviem ar kodu 41922201 ,42 izmēram pēdas garumu cm?" at bounding box center [211, 455] width 186 height 29
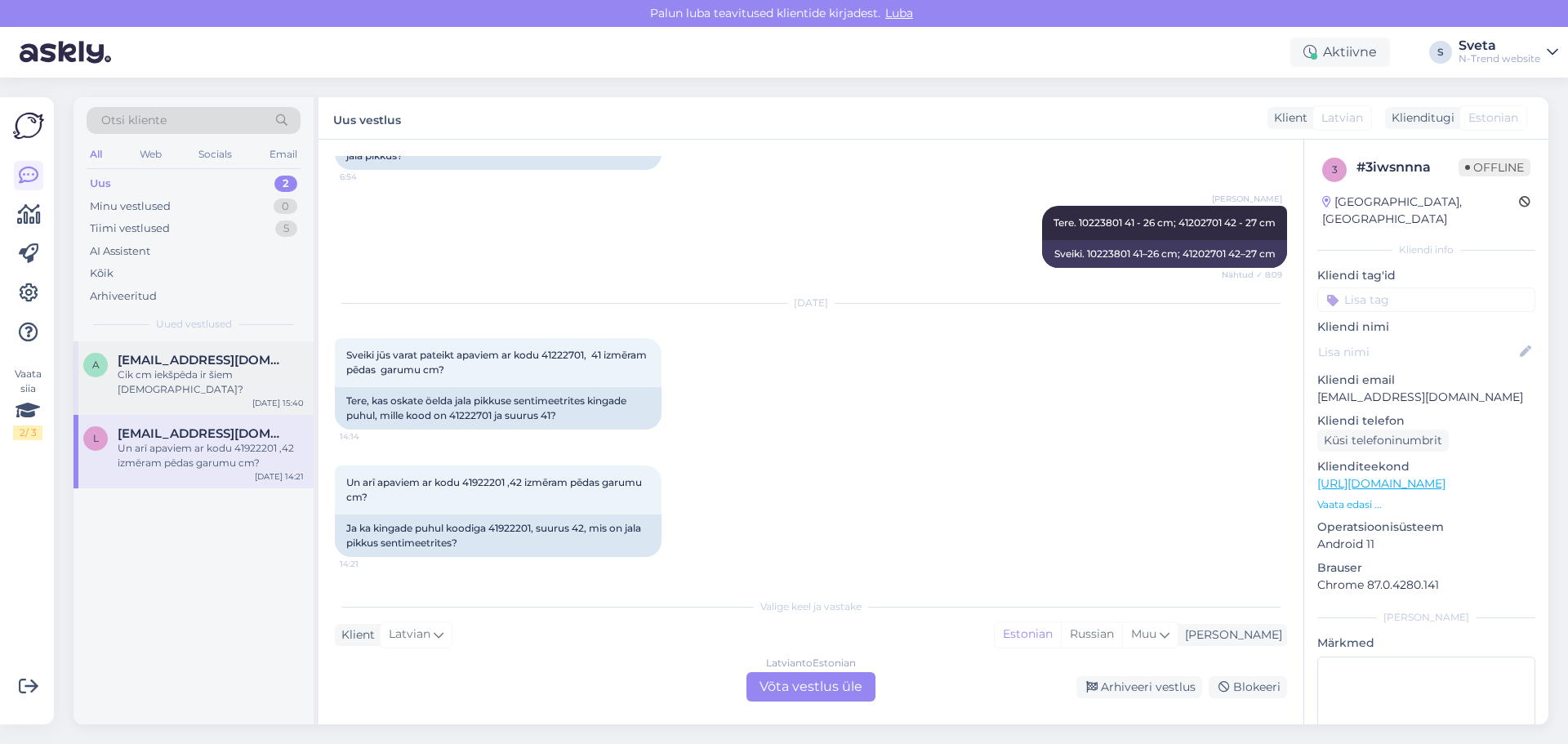
click at [166, 352] on div "A [EMAIL_ADDRESS][DOMAIN_NAME] Cik cm iekšpēda ir šiem 28izm? [DATE] 15:40" at bounding box center [193, 378] width 240 height 74
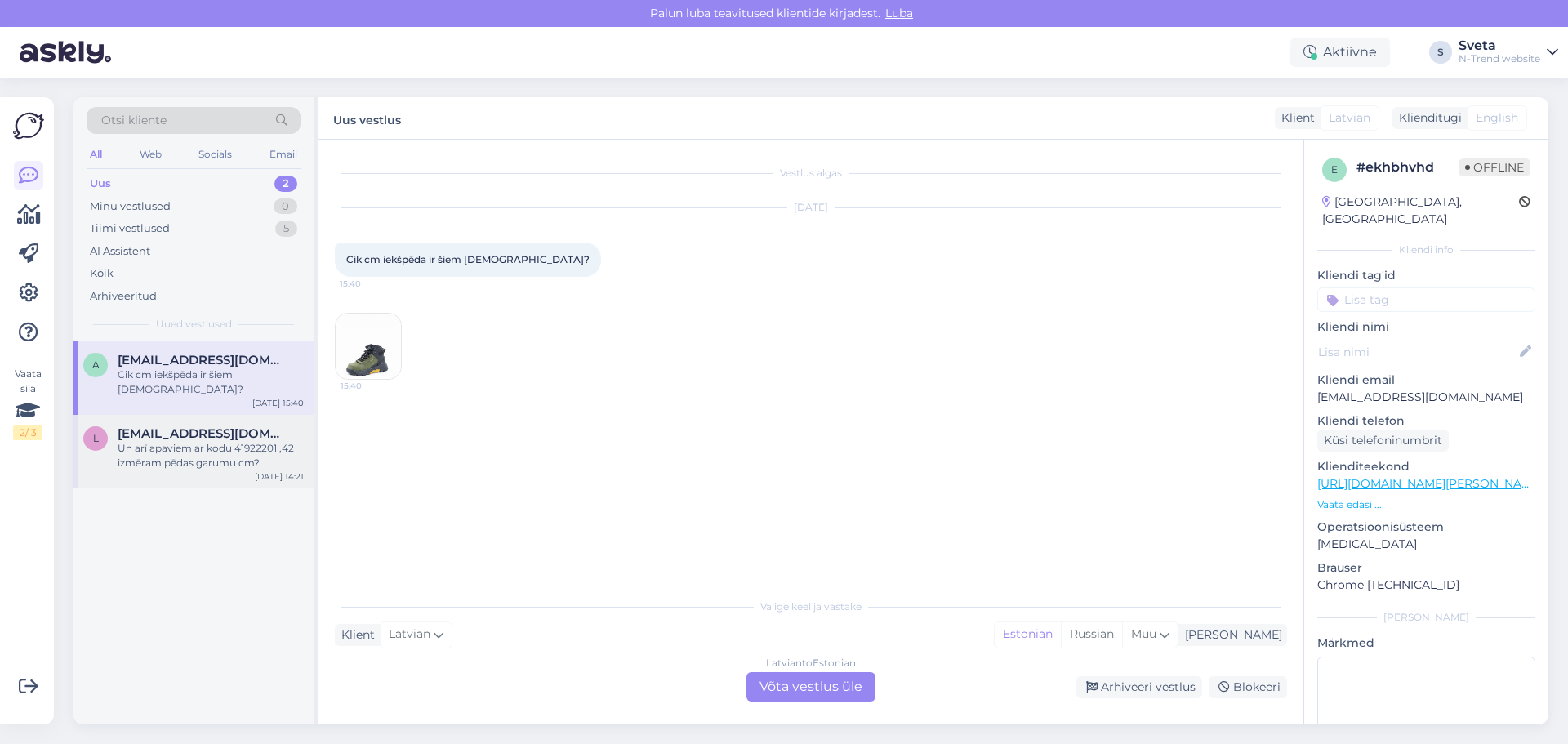
click at [168, 441] on div "Un arī apaviem ar kodu 41922201 ,42 izmēram pēdas garumu cm?" at bounding box center [211, 455] width 186 height 29
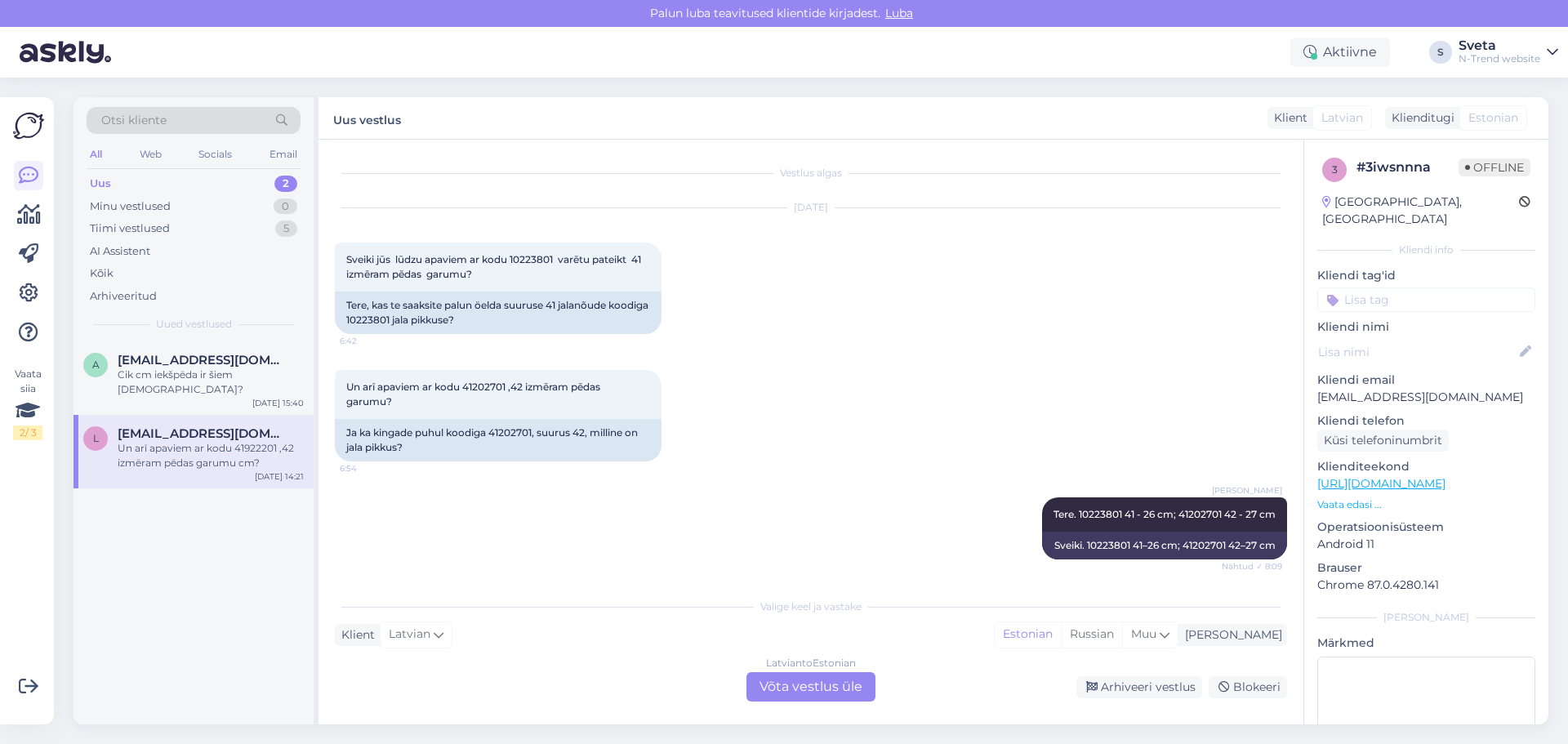
scroll to position [292, 0]
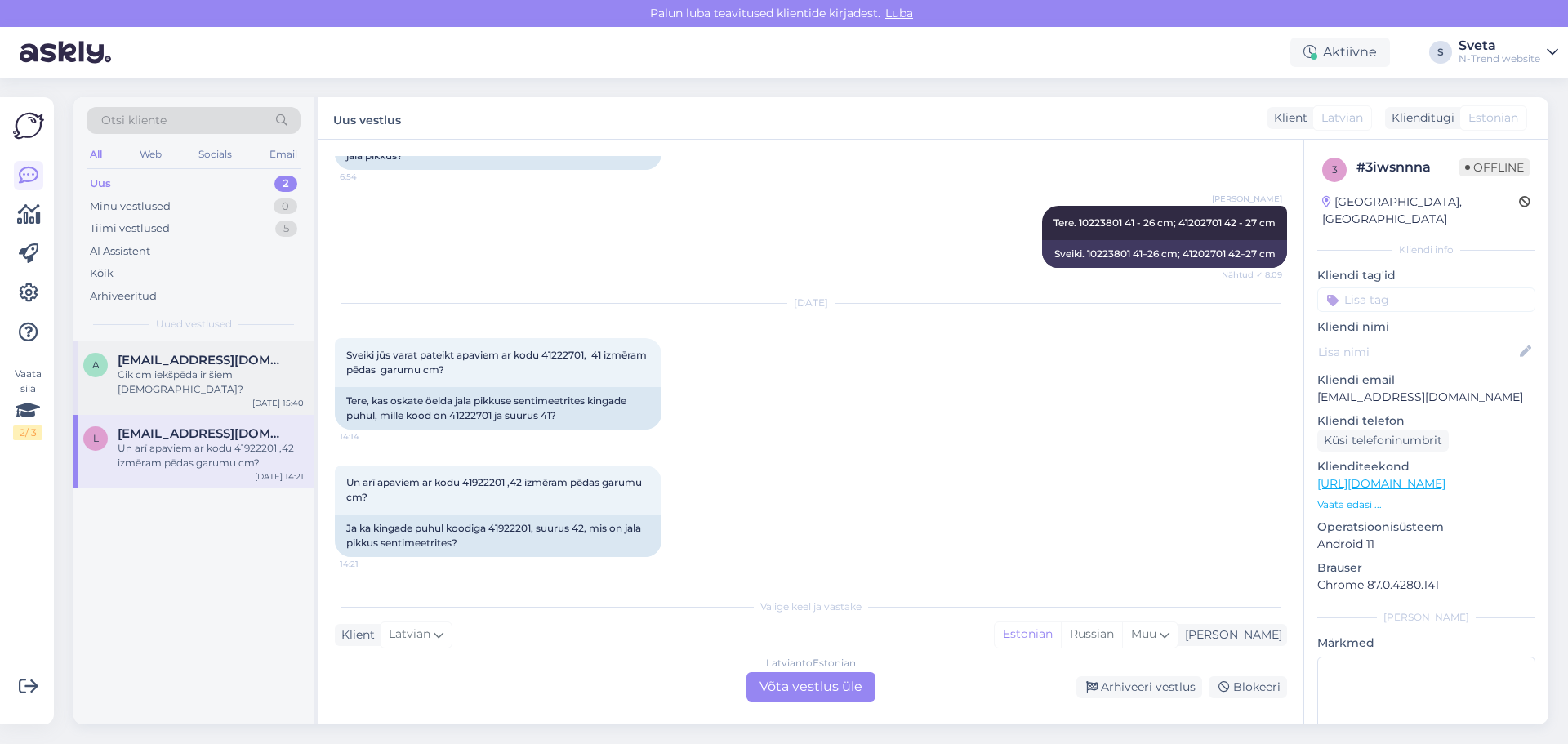
click at [228, 373] on div "Cik cm iekšpēda ir šiem [DEMOGRAPHIC_DATA]?" at bounding box center [211, 382] width 186 height 29
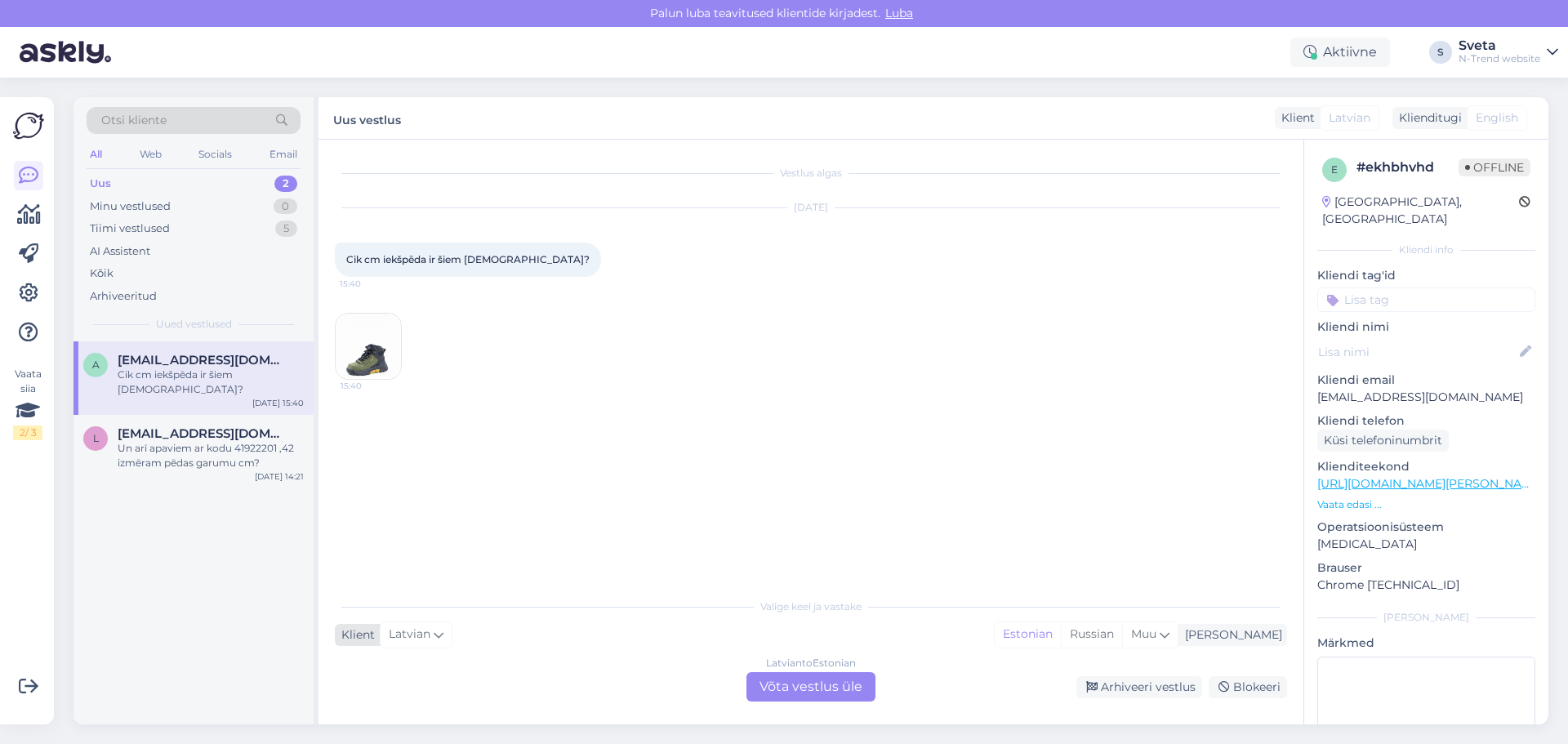
click at [425, 633] on span "Latvian" at bounding box center [410, 635] width 42 height 18
click at [647, 626] on div "Klient Latvian Arabic Belarusian Bulgarian Chinese Czech Danish Dutch English E…" at bounding box center [811, 635] width 952 height 22
click at [1061, 636] on div "Estonian" at bounding box center [1027, 635] width 66 height 25
click at [822, 680] on div "Latvian to Estonian Võta vestlus üle" at bounding box center [811, 686] width 129 height 29
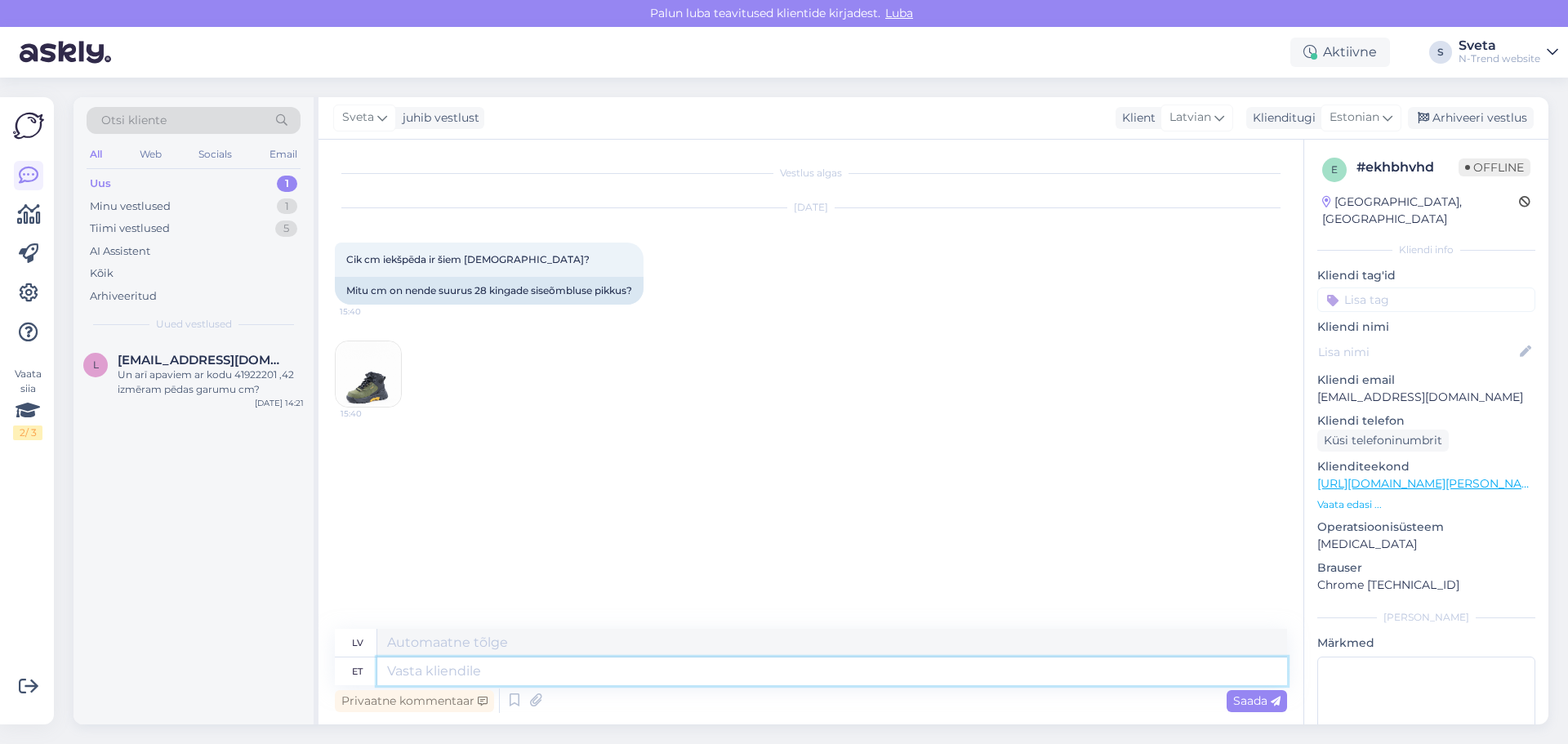
click at [449, 666] on textarea at bounding box center [832, 671] width 909 height 27
type textarea "Tere,"
type textarea "Sveiki,"
paste textarea "17,5"
type textarea "Tere, 17,5"
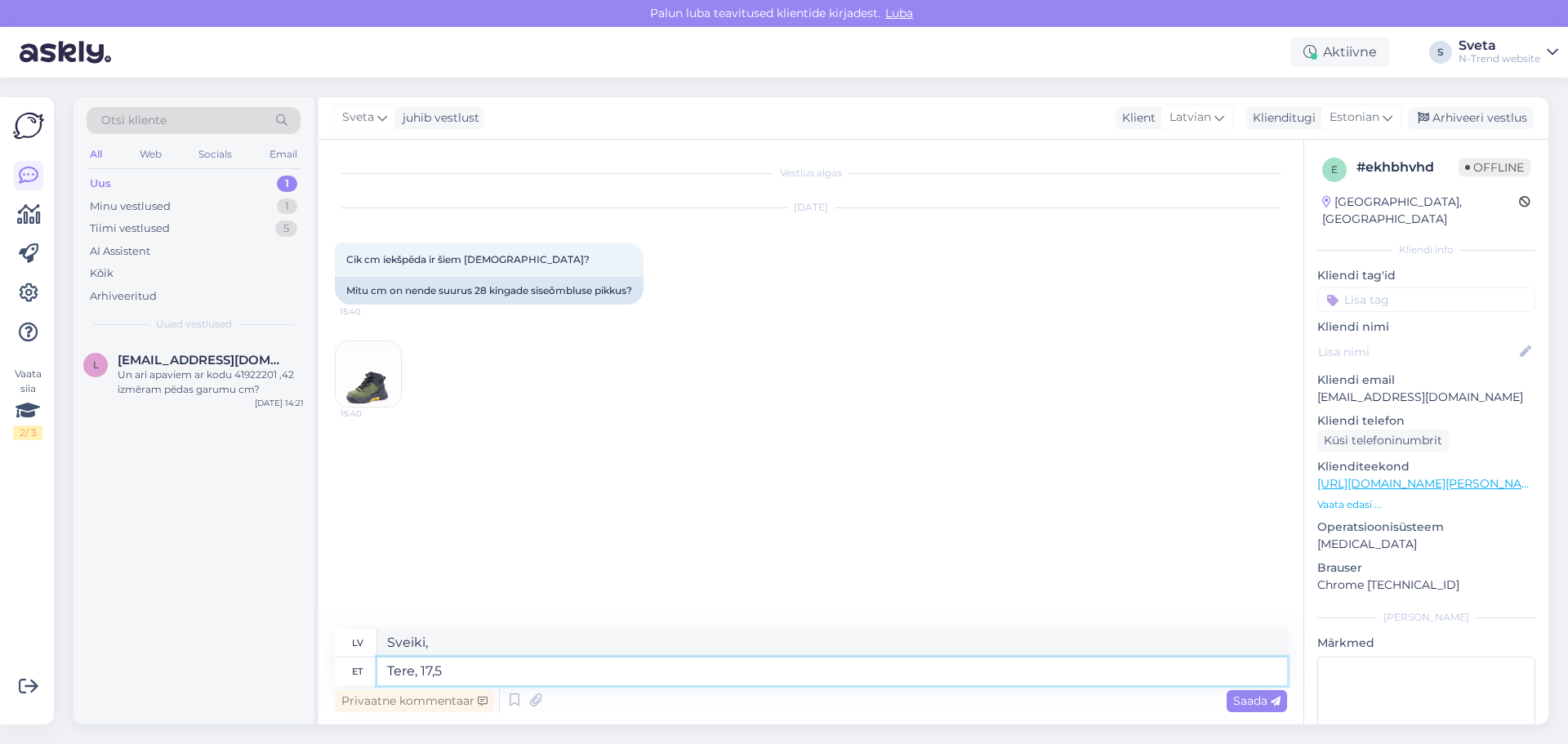
type textarea "Sveiki, 17.5"
type textarea "Tere, 17,5 cm"
type textarea "Sveiki, 17,5 cm"
type textarea "Tere, 17,5 cm"
click at [1237, 706] on span "Saada" at bounding box center [1256, 701] width 47 height 15
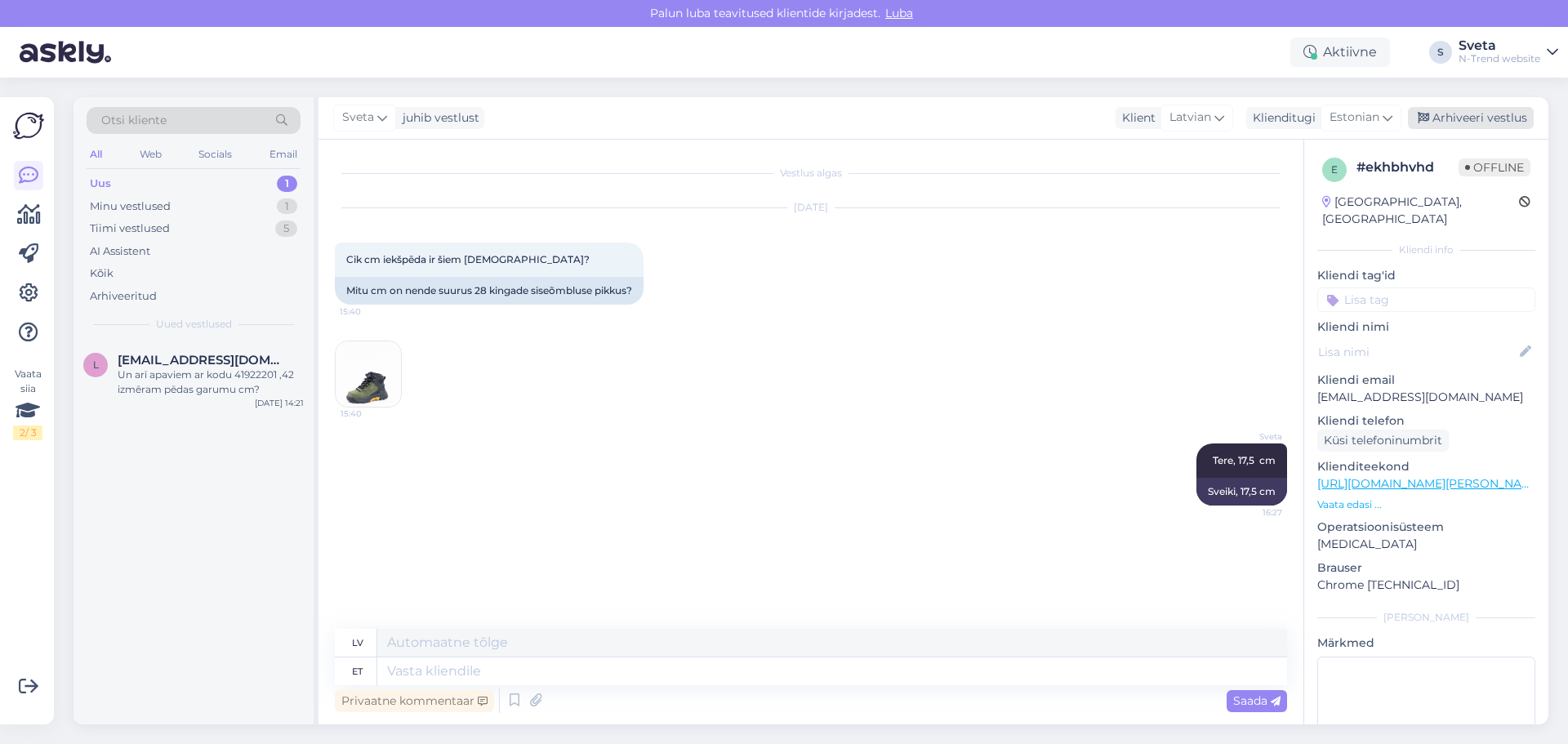
click at [1470, 118] on div "Arhiveeri vestlus" at bounding box center [1470, 118] width 126 height 22
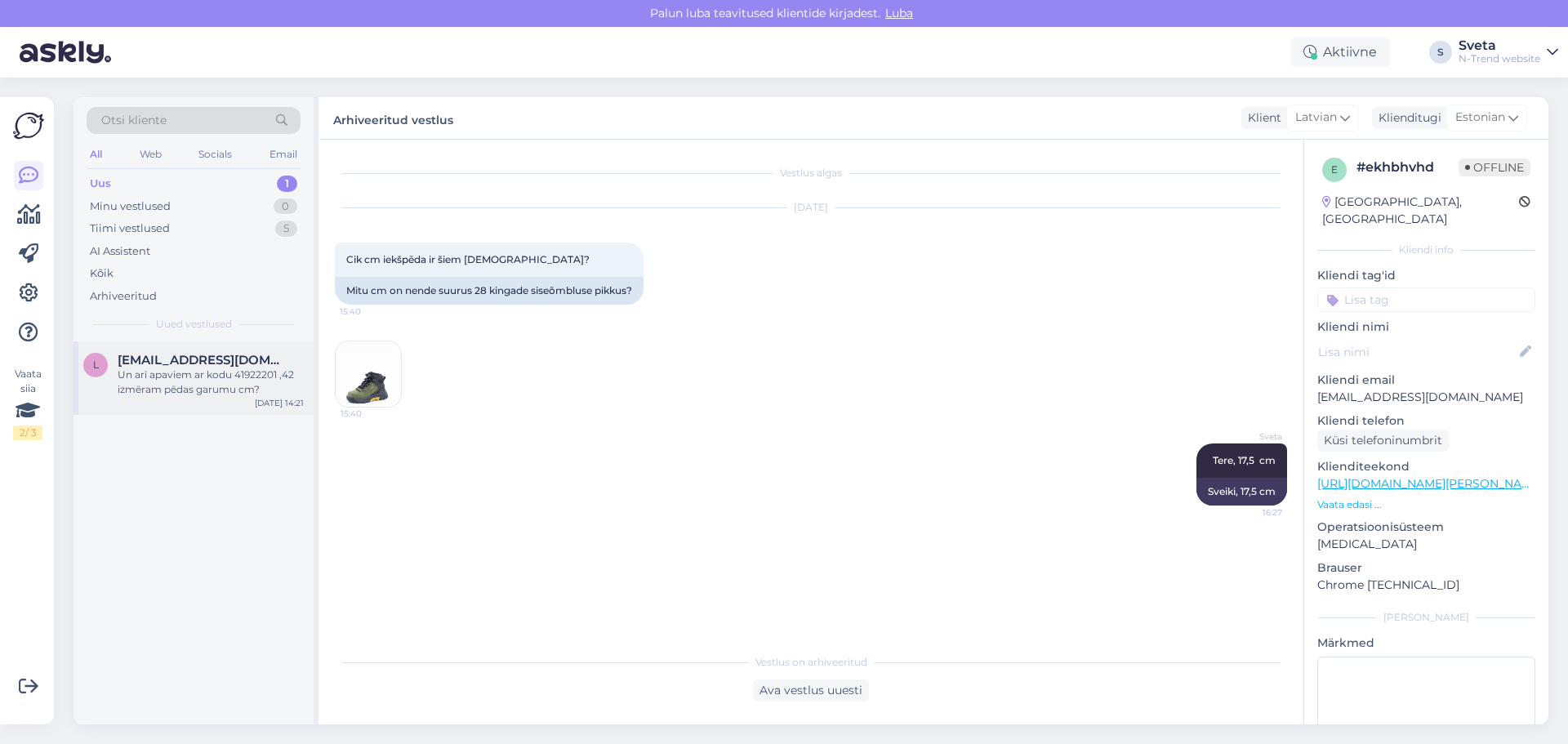
click at [155, 364] on span "[EMAIL_ADDRESS][DOMAIN_NAME]" at bounding box center [203, 360] width 170 height 15
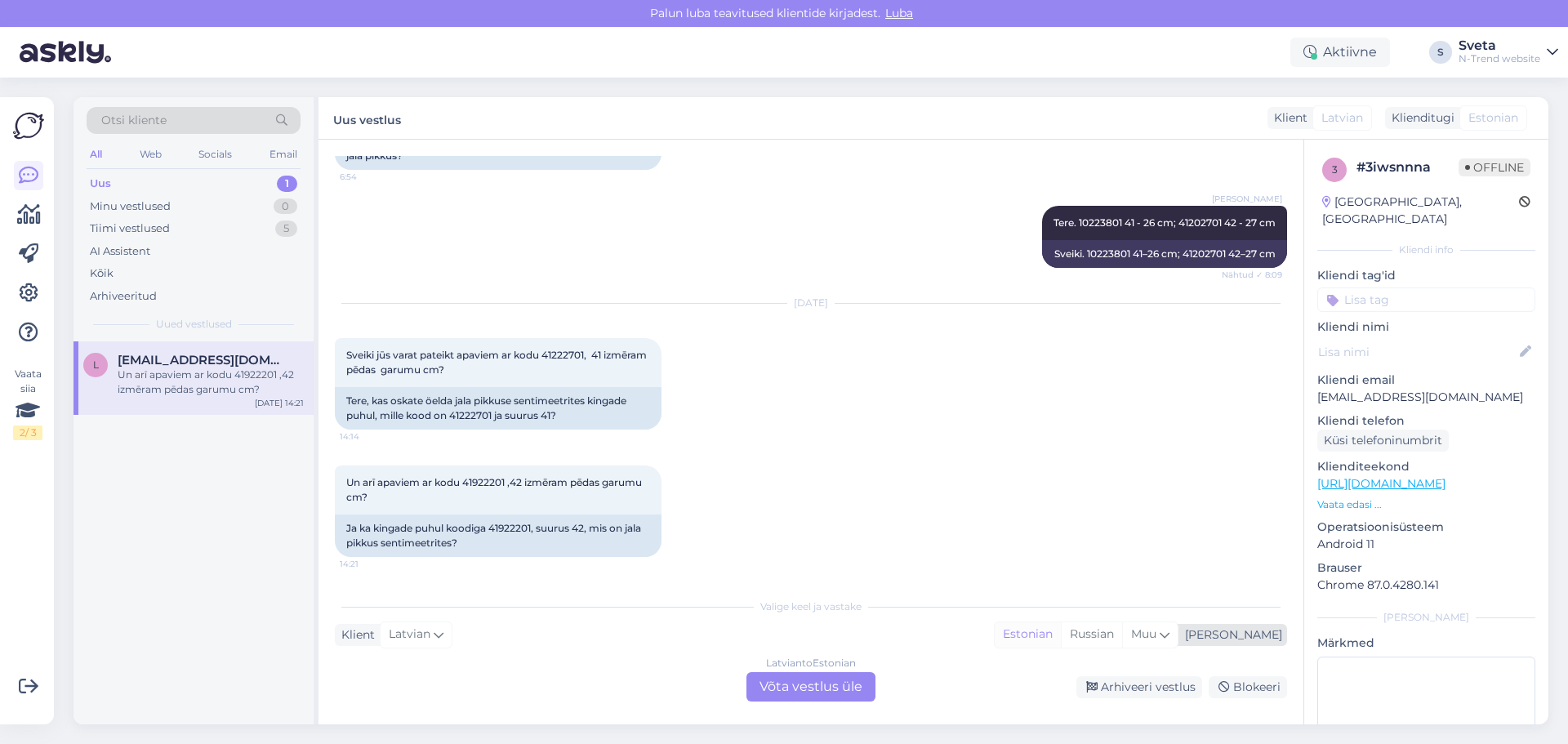
click at [1061, 634] on div "Estonian" at bounding box center [1027, 635] width 66 height 25
click at [833, 690] on div "Latvian to Estonian Võta vestlus üle" at bounding box center [811, 686] width 129 height 29
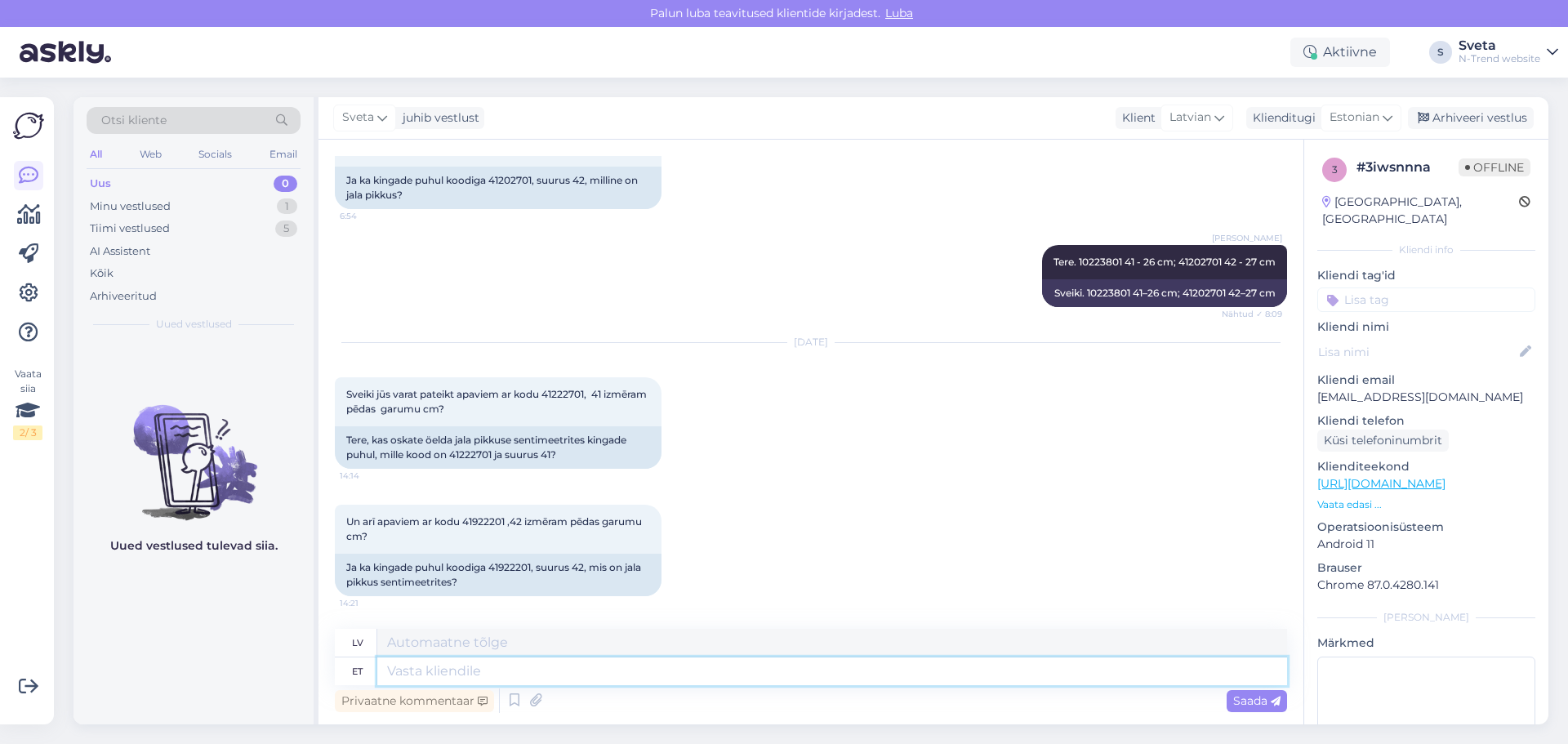
click at [526, 681] on textarea at bounding box center [832, 671] width 909 height 27
type textarea "Tere,"
type textarea "Sveiki,"
paste textarea "419222- 27,5 412227- 27"
type textarea "Tere, 419222- 27,5 412227- 27"
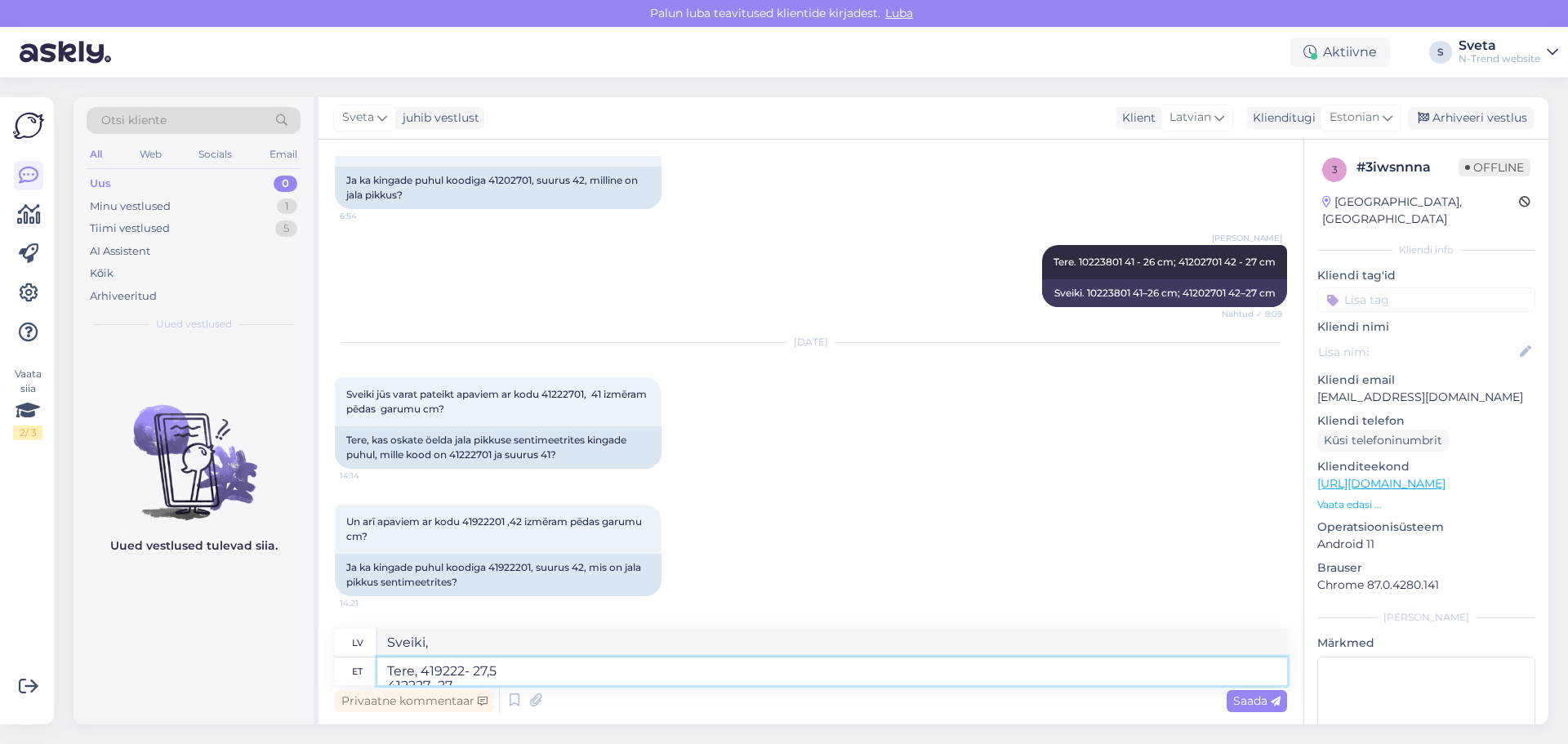
scroll to position [282, 0]
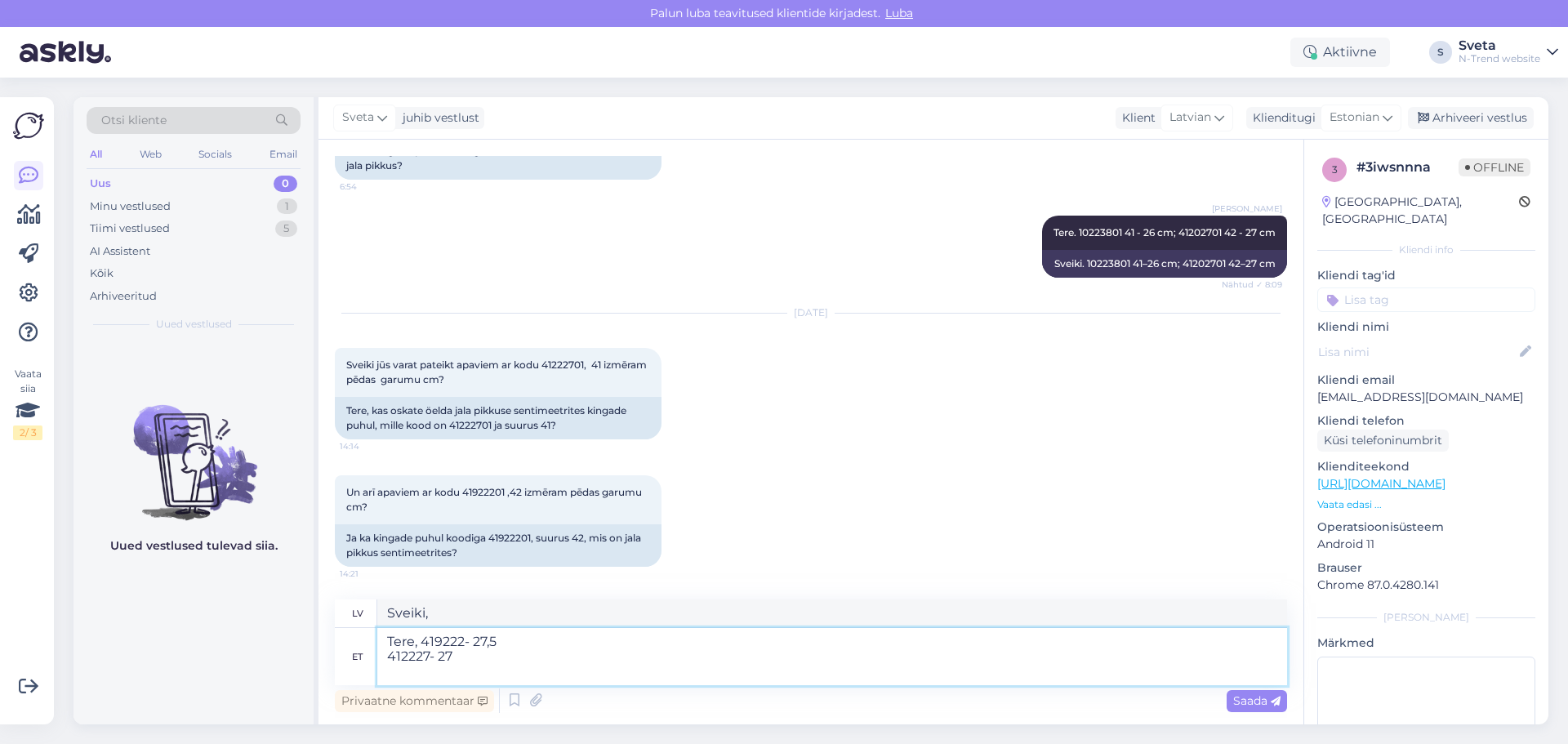
type textarea "Sveiki, 419222-27.50"
click at [527, 645] on textarea "Tere, 419222- 27,5 412227- 27" at bounding box center [832, 656] width 909 height 57
type textarea "Tere, 419222- 27,5 cm 412227- 27"
type textarea "Sveiki, 419222- 27,5 cm 412227- 27"
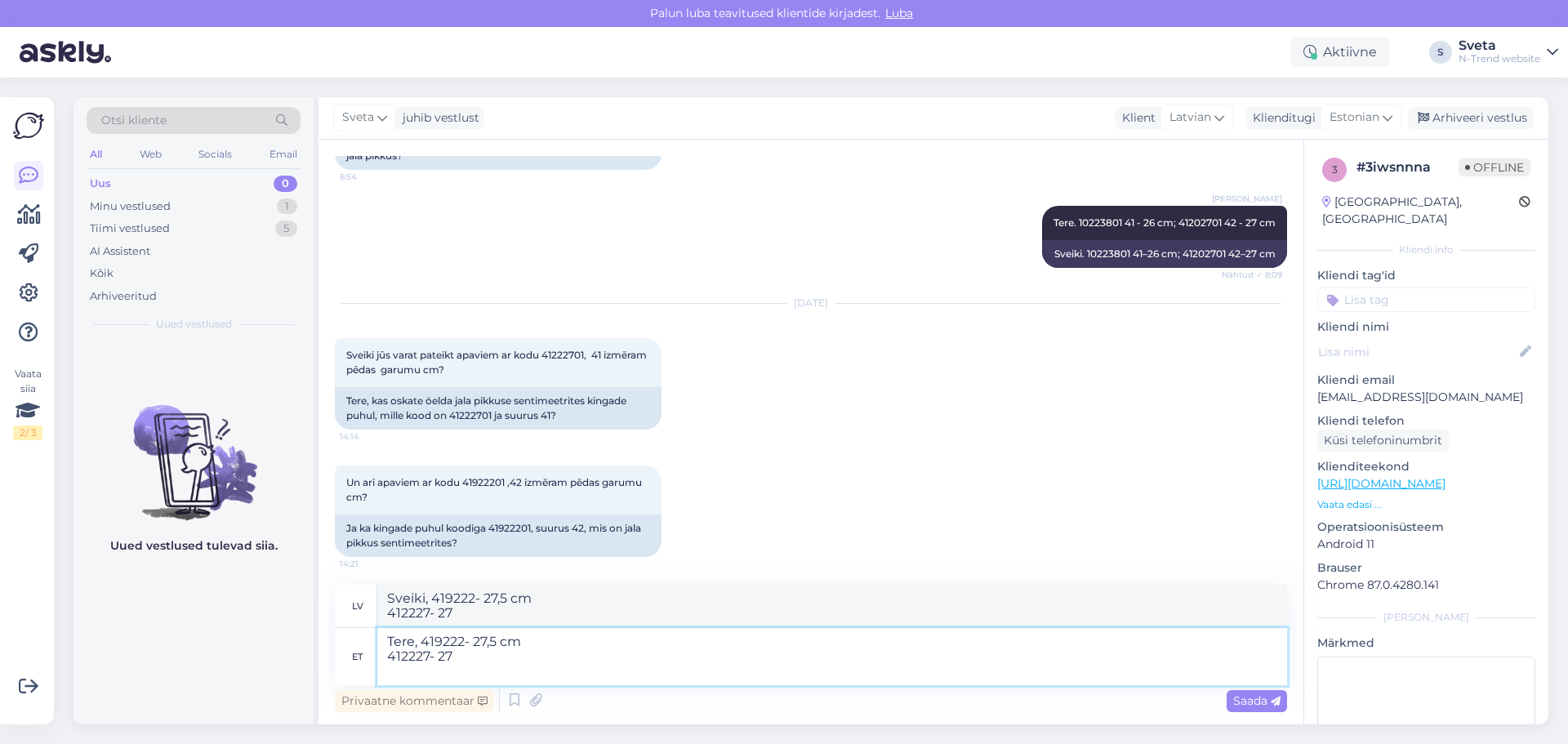
click at [492, 658] on textarea "Tere, 419222- 27,5 cm 412227- 27" at bounding box center [832, 656] width 909 height 57
type textarea "Tere, 419222- 27,5 cm 412227- 27 cm"
type textarea "Sveiki, 419222- 27,5 cm 412227- 27 cm"
type textarea "Tere, 419222- 27,5 cm 412227- 27 cm"
click at [1246, 699] on span "Saada" at bounding box center [1256, 701] width 47 height 15
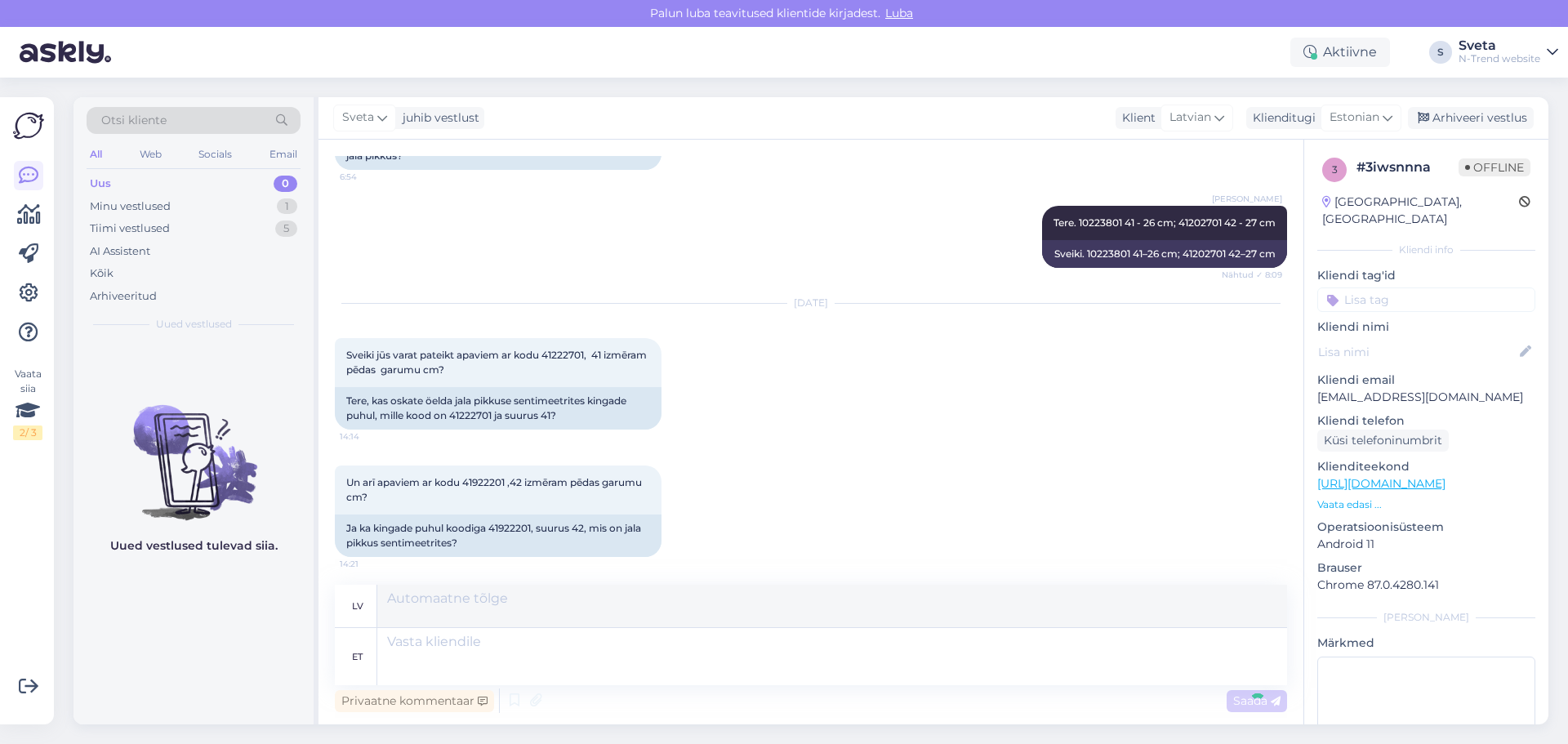
scroll to position [380, 0]
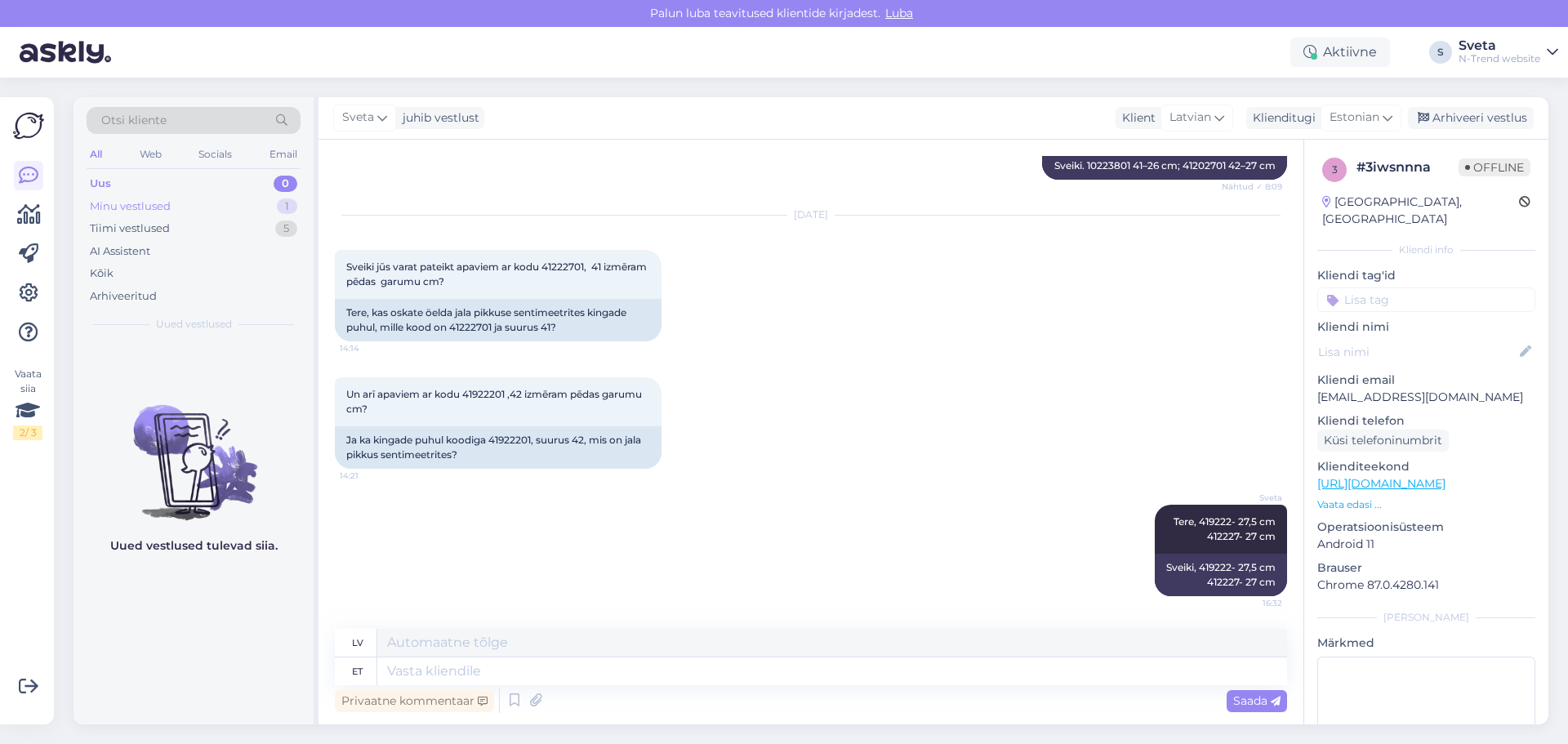
click at [154, 205] on div "Minu vestlused" at bounding box center [129, 207] width 81 height 16
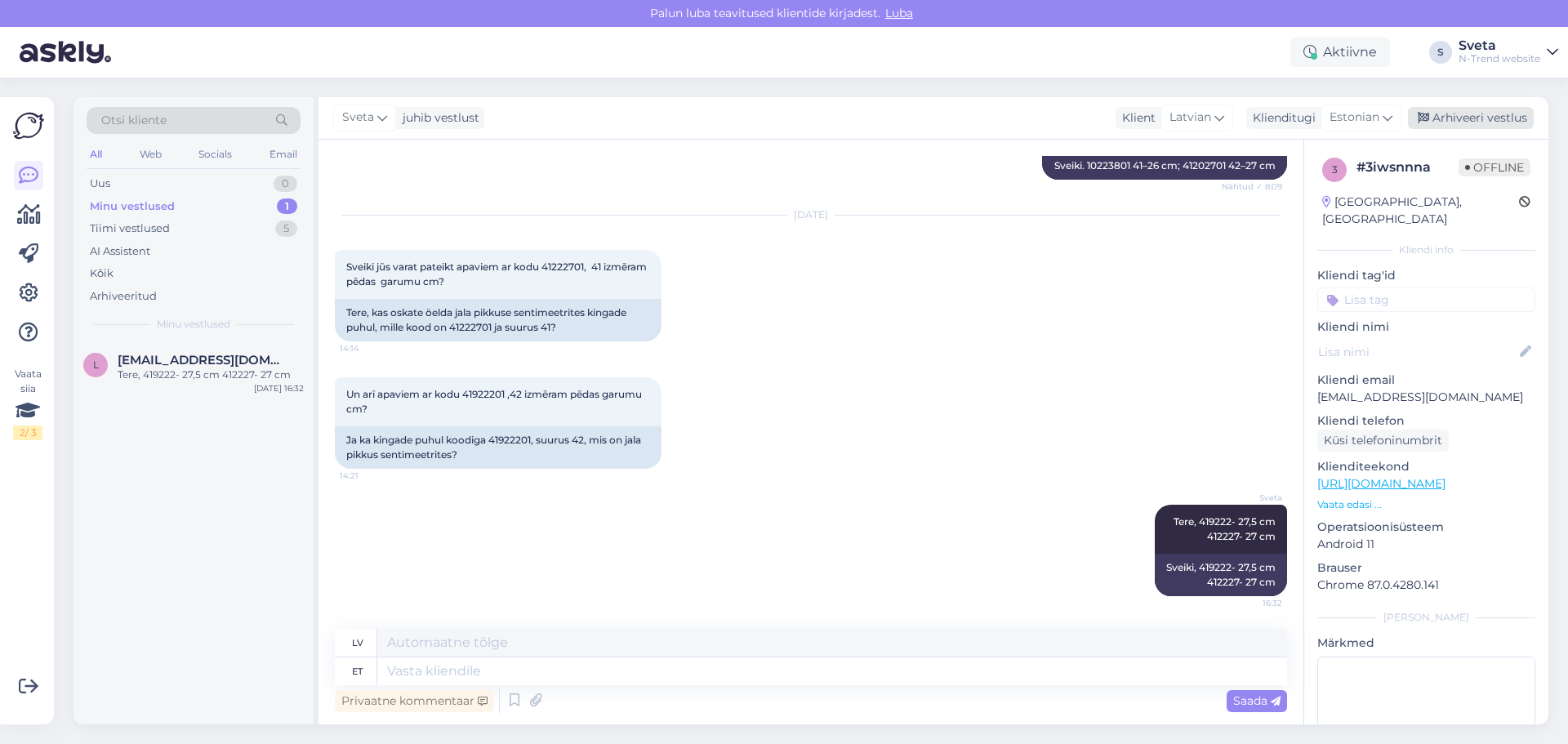
click at [1482, 119] on div "Arhiveeri vestlus" at bounding box center [1470, 118] width 126 height 22
